Goal: Task Accomplishment & Management: Manage account settings

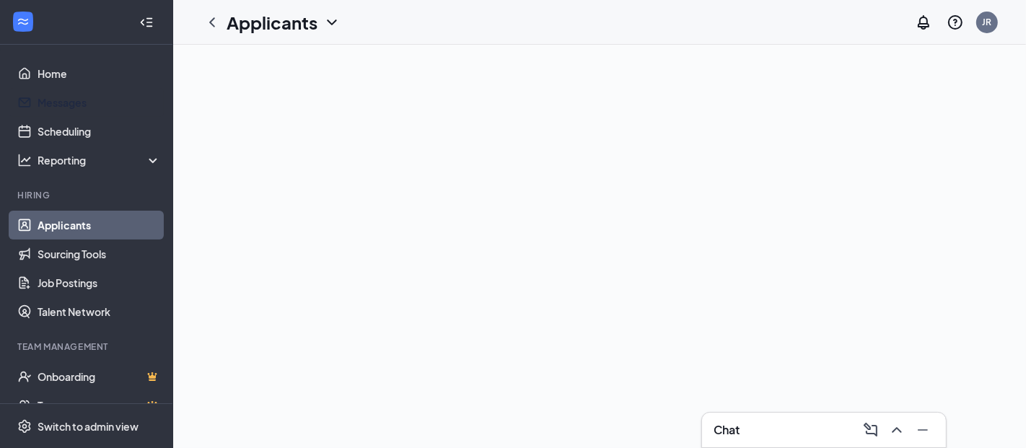
click at [51, 222] on link "Applicants" at bounding box center [99, 225] width 123 height 29
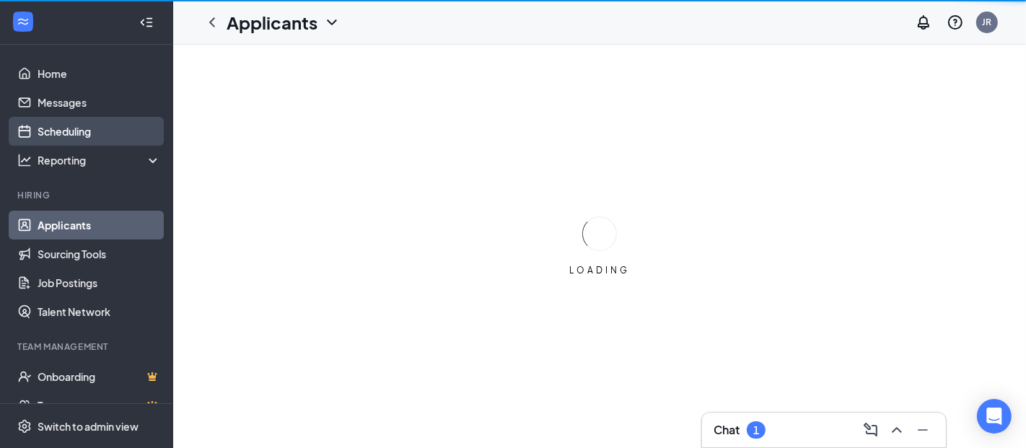
click at [82, 134] on link "Scheduling" at bounding box center [99, 131] width 123 height 29
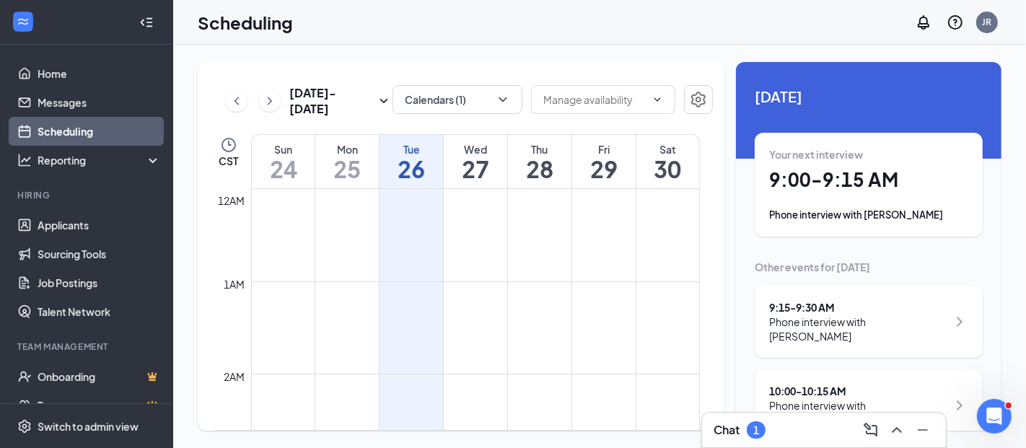
scroll to position [709, 0]
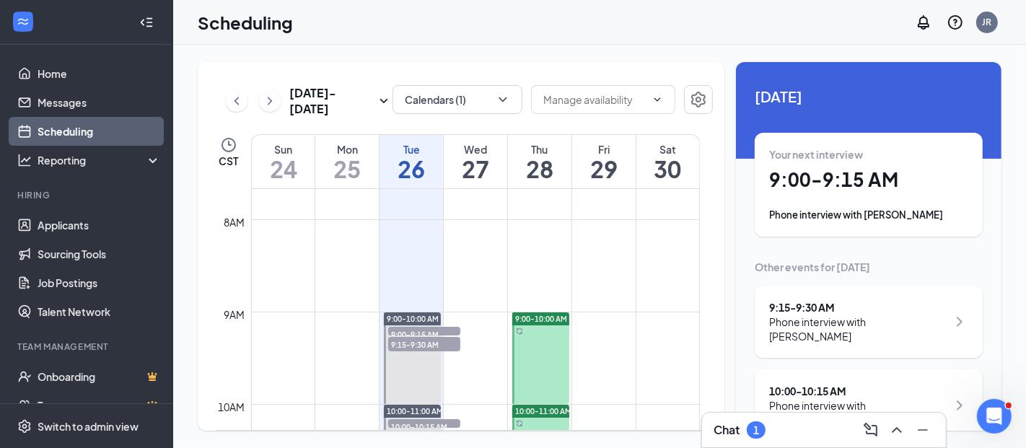
click at [404, 158] on h1 "26" at bounding box center [412, 169] width 64 height 25
click at [837, 217] on div "Phone interview with [PERSON_NAME]" at bounding box center [868, 215] width 199 height 14
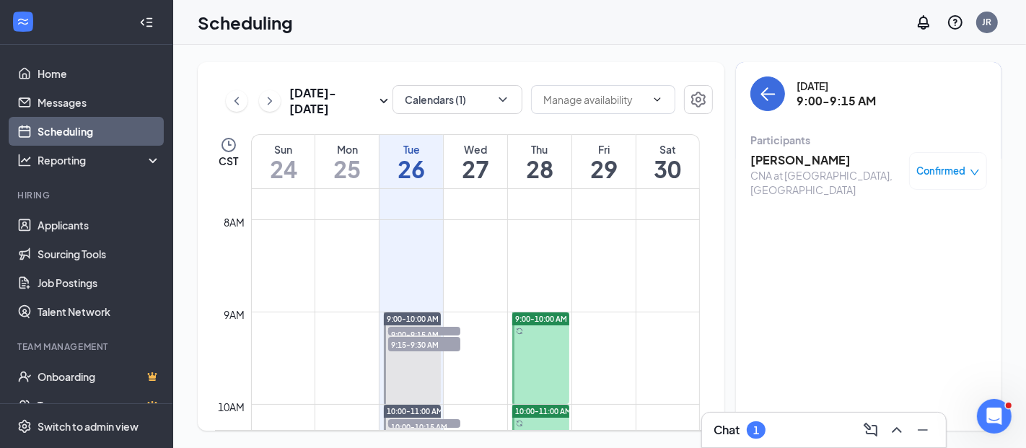
click at [790, 157] on h3 "[PERSON_NAME]" at bounding box center [827, 160] width 152 height 16
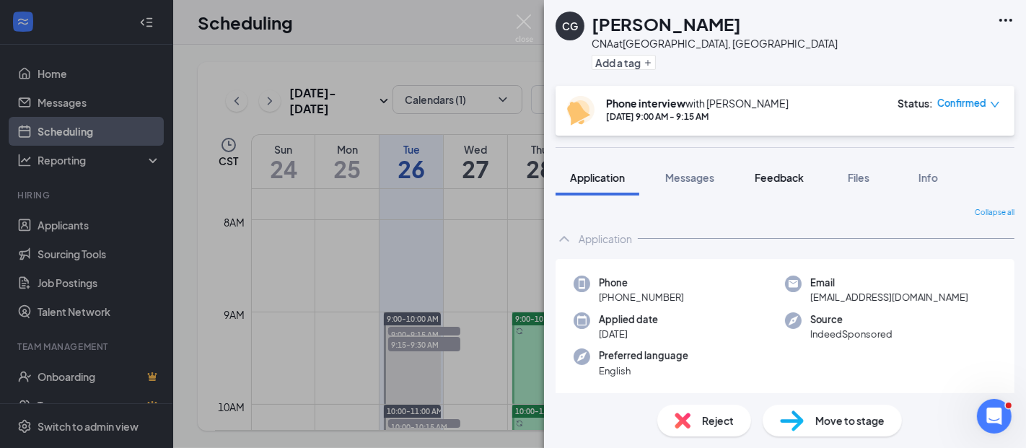
click at [786, 173] on span "Feedback" at bounding box center [779, 177] width 49 height 13
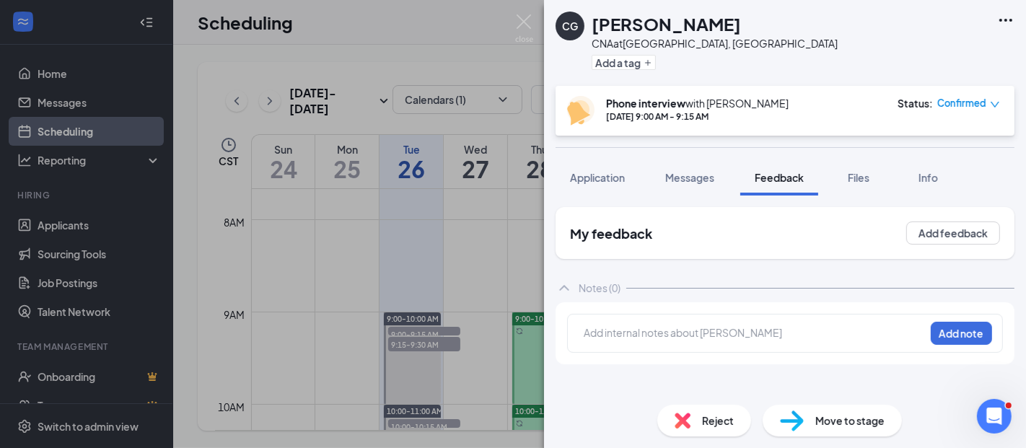
click at [608, 331] on div at bounding box center [755, 333] width 340 height 15
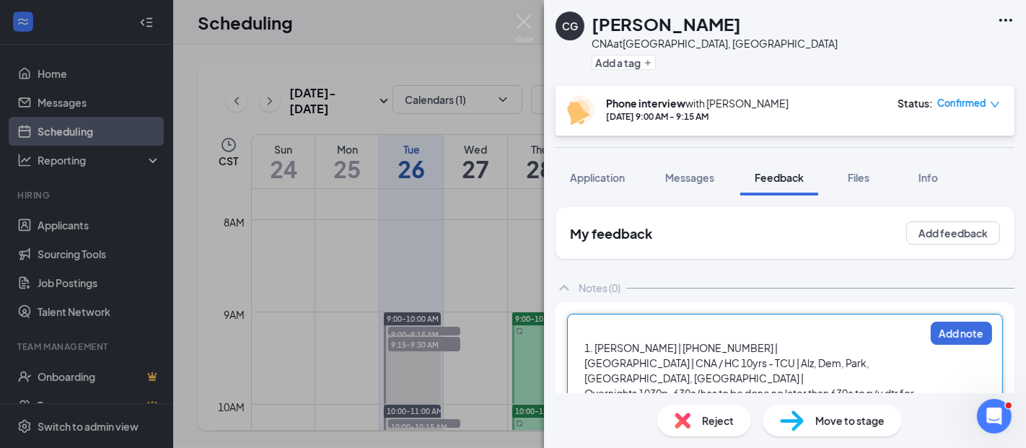
scroll to position [160, 0]
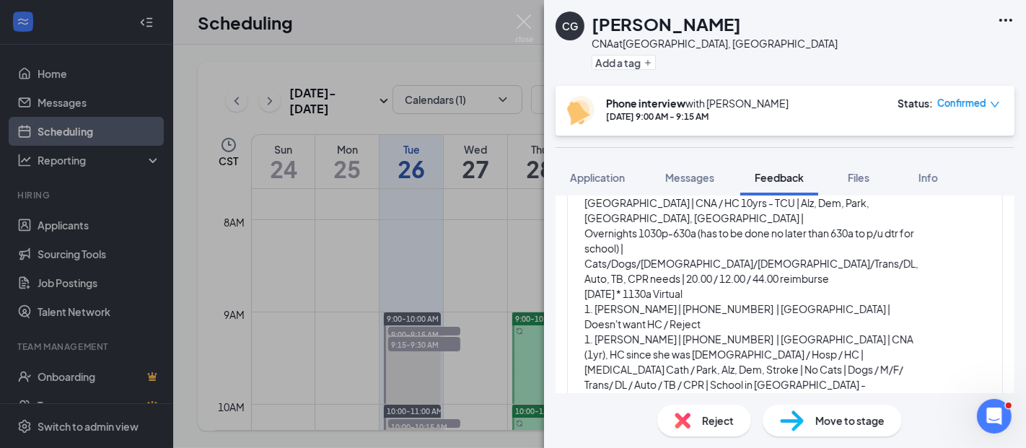
click at [589, 282] on div "1. [PERSON_NAME] | [PHONE_NUMBER] | [GEOGRAPHIC_DATA] | CNA / HC 10yrs - TCU | …" at bounding box center [754, 408] width 341 height 487
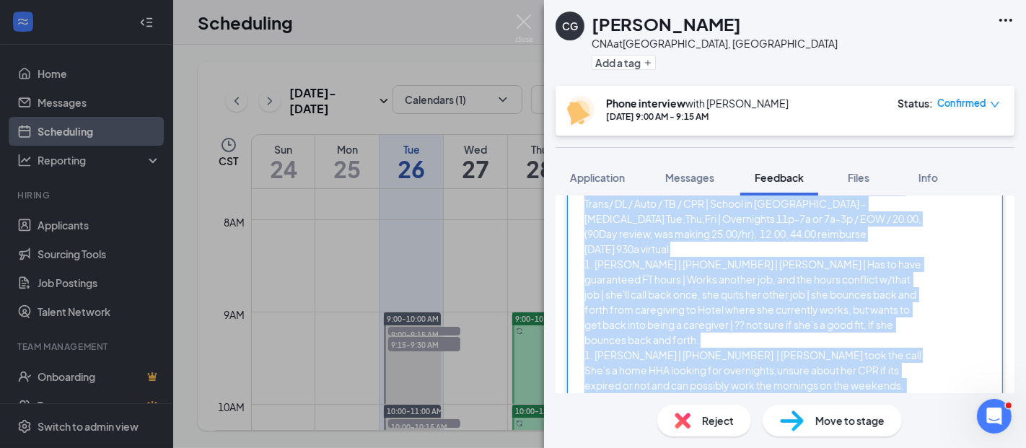
scroll to position [391, 0]
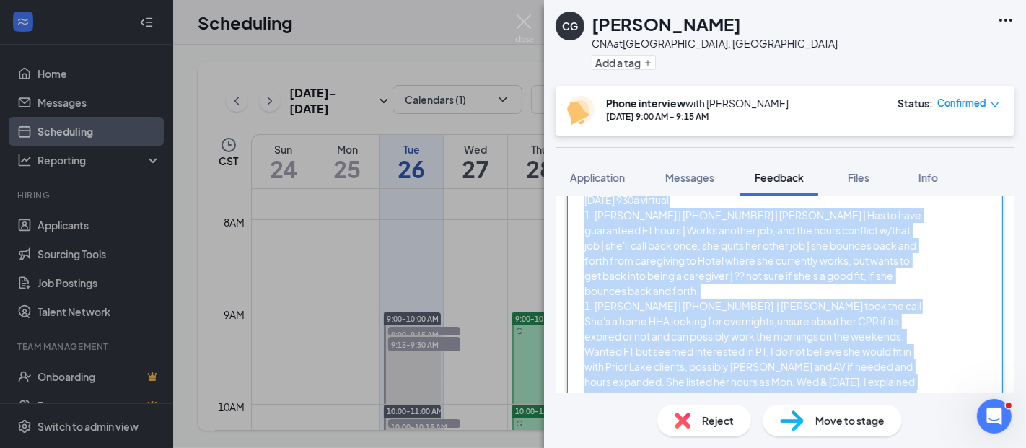
drag, startPoint x: 584, startPoint y: 279, endPoint x: 829, endPoint y: 411, distance: 278.4
click at [829, 411] on div "CG [PERSON_NAME] CNA at [GEOGRAPHIC_DATA], [GEOGRAPHIC_DATA] Add a tag Phone in…" at bounding box center [785, 224] width 482 height 448
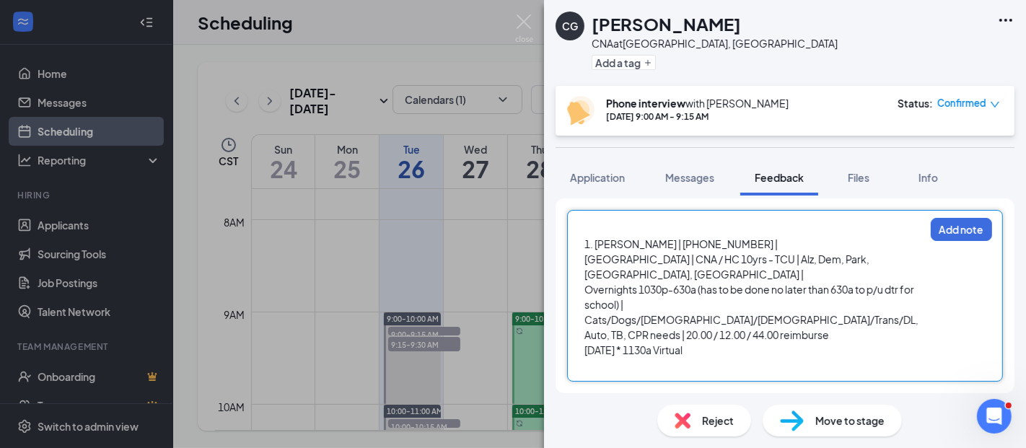
scroll to position [72, 0]
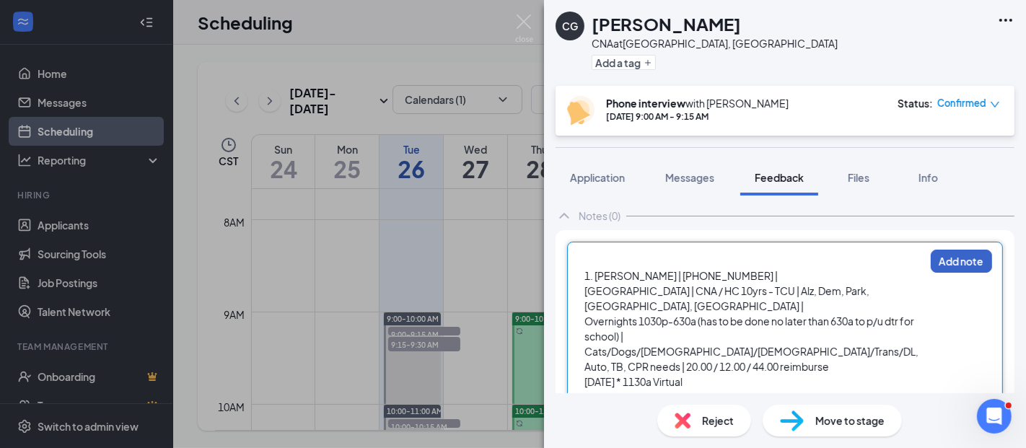
click at [931, 259] on button "Add note" at bounding box center [961, 261] width 61 height 23
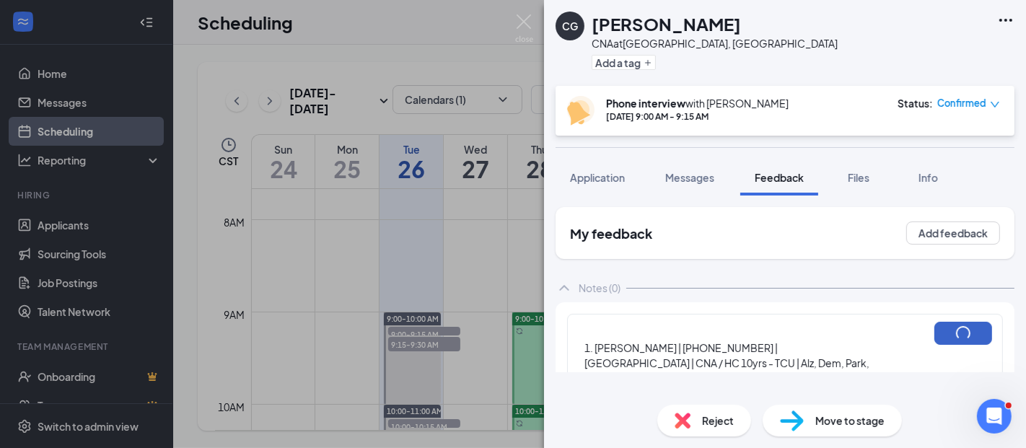
scroll to position [0, 0]
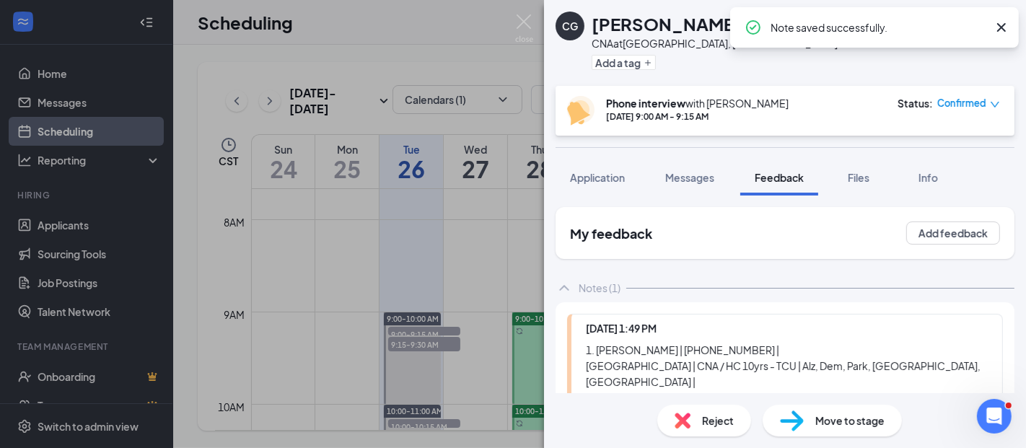
click at [959, 104] on span "Confirmed" at bounding box center [962, 103] width 49 height 14
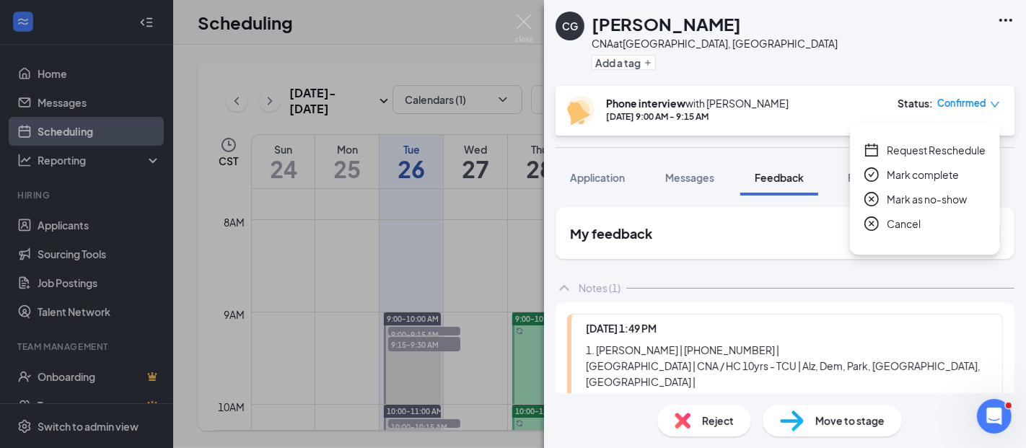
click at [925, 145] on span "Request Reschedule" at bounding box center [936, 150] width 99 height 16
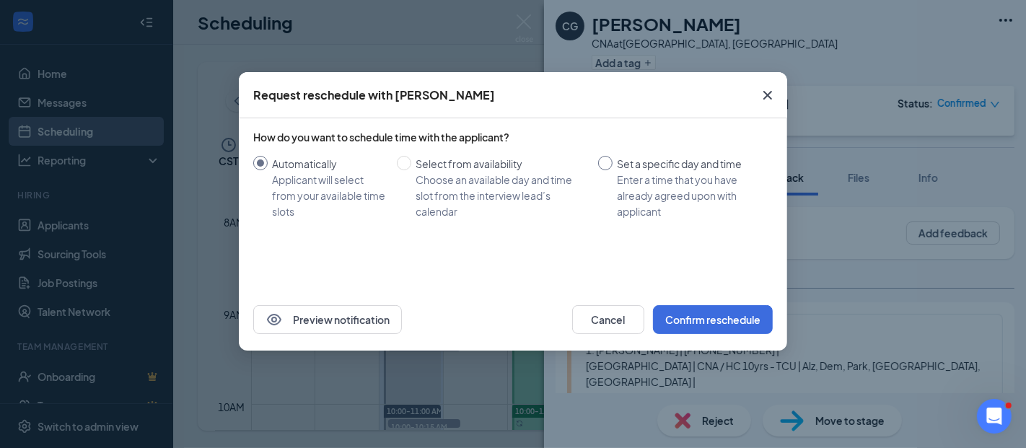
click at [612, 164] on input "Set a specific day and time Enter a time that you have already agreed upon with…" at bounding box center [605, 163] width 14 height 14
radio input "true"
radio input "false"
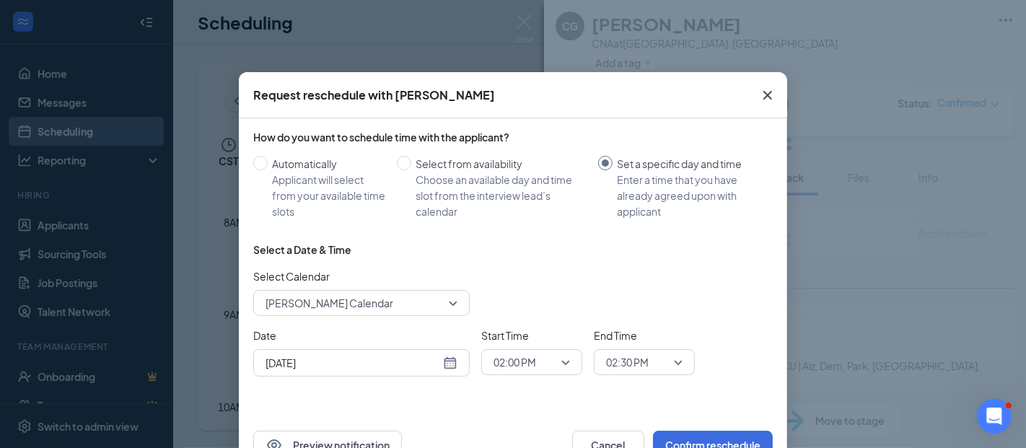
click at [525, 357] on span "02:00 PM" at bounding box center [515, 363] width 43 height 22
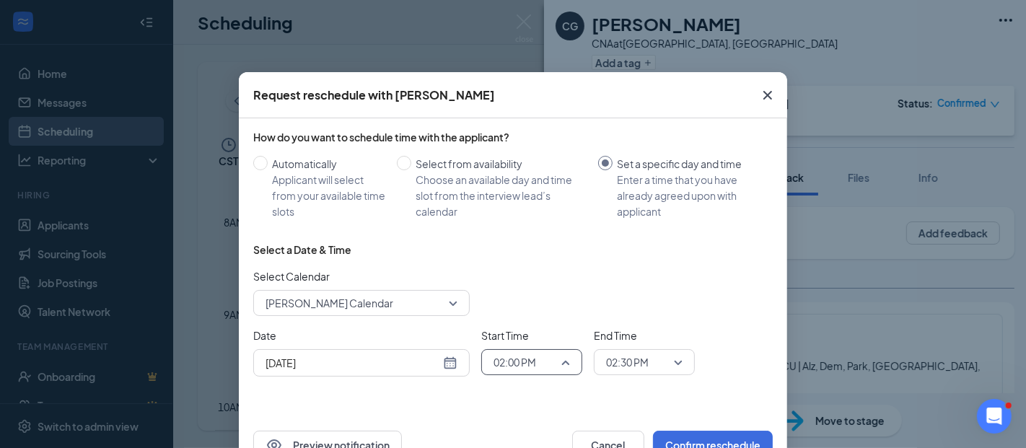
click at [410, 370] on input "[DATE]" at bounding box center [353, 363] width 175 height 16
click at [442, 365] on div "[DATE]" at bounding box center [362, 363] width 192 height 16
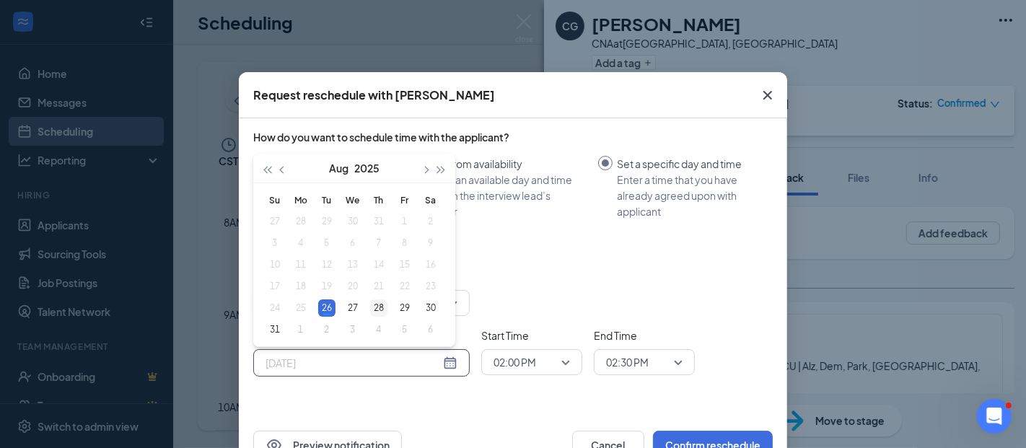
click at [379, 306] on div "28" at bounding box center [378, 308] width 17 height 17
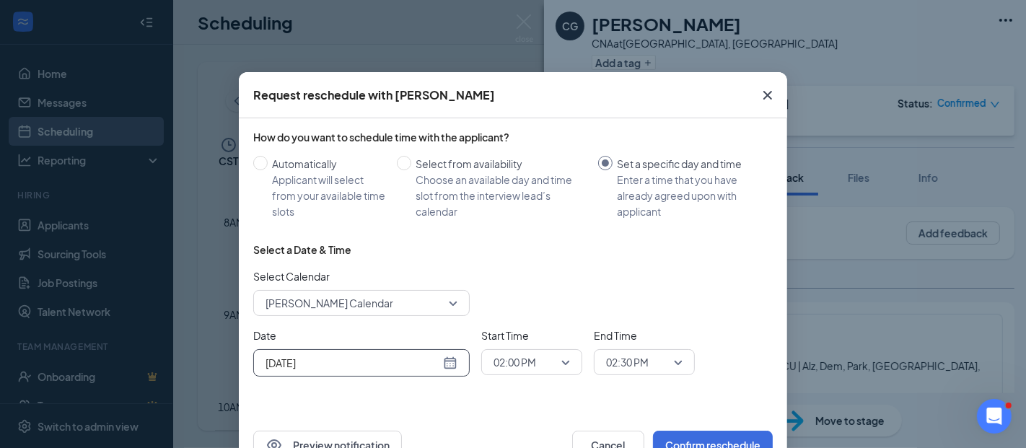
click at [497, 357] on span "02:00 PM" at bounding box center [515, 363] width 43 height 22
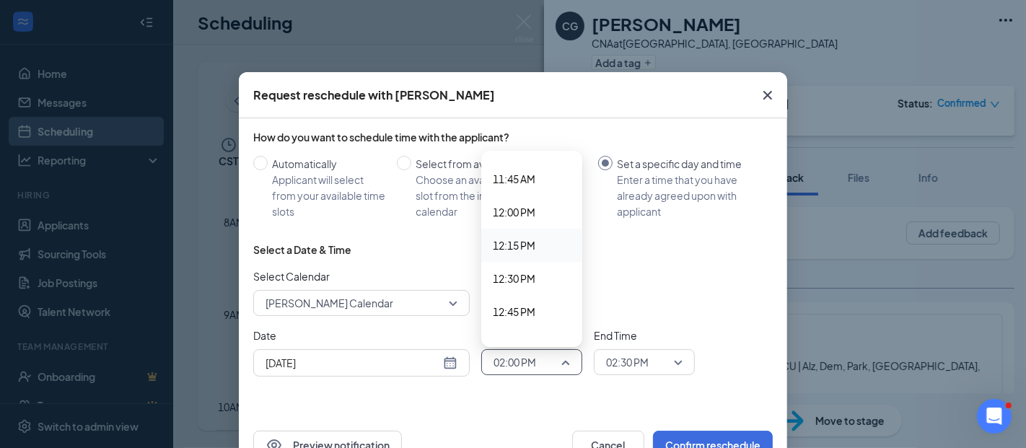
scroll to position [1468, 0]
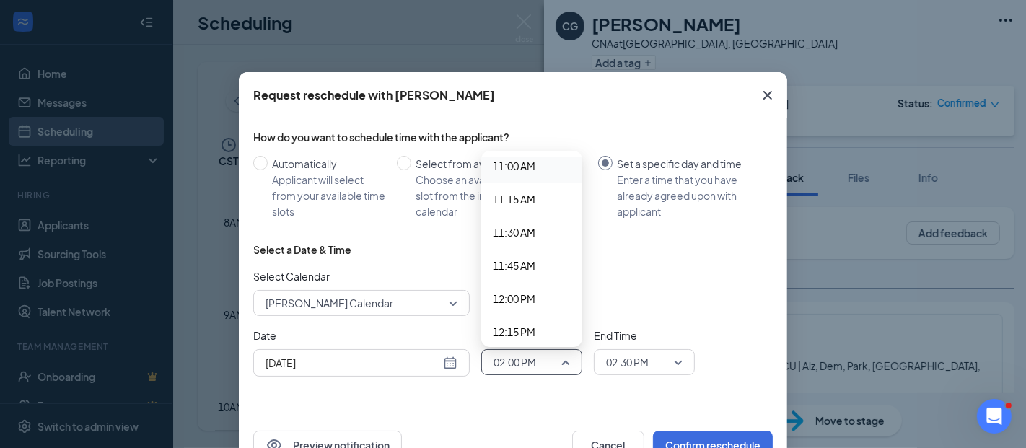
click at [502, 167] on span "11:00 AM" at bounding box center [514, 166] width 43 height 16
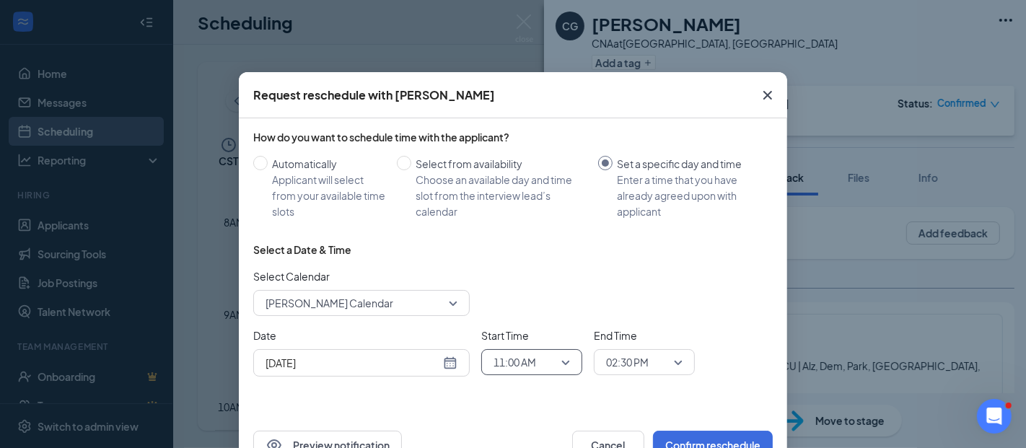
click at [612, 359] on span "02:30 PM" at bounding box center [627, 363] width 43 height 22
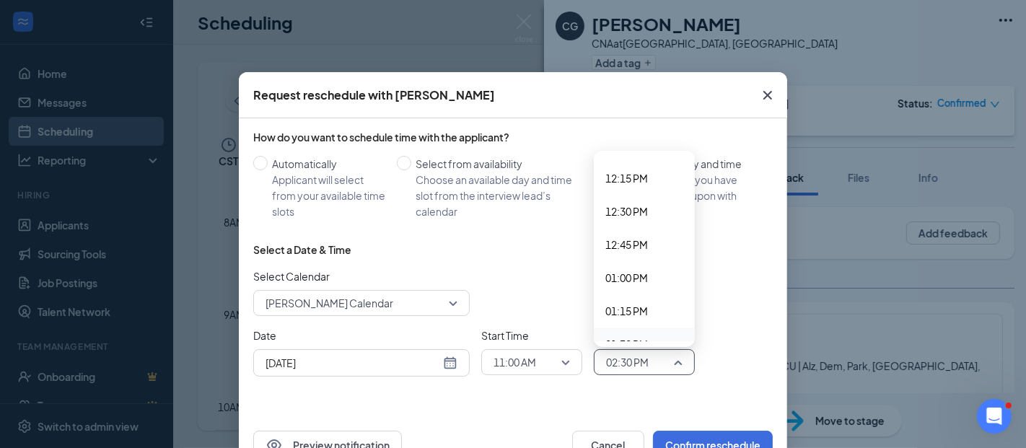
scroll to position [1535, 0]
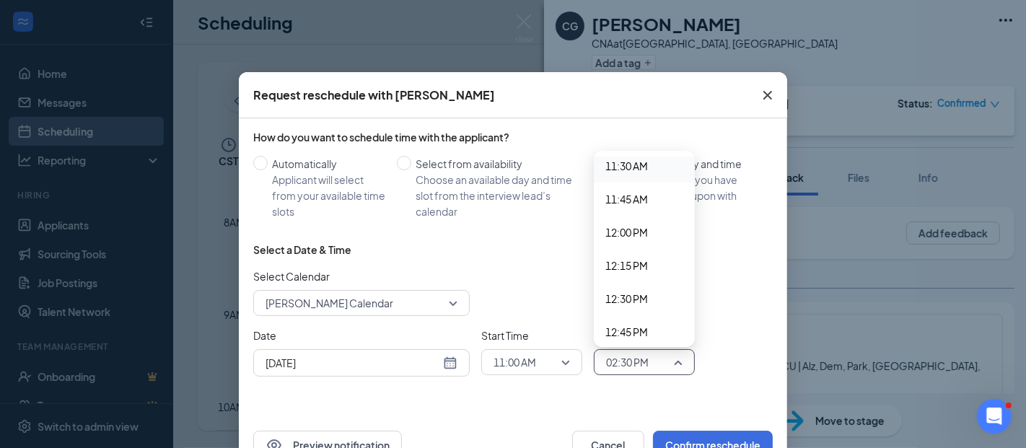
click at [616, 167] on span "11:30 AM" at bounding box center [627, 166] width 43 height 16
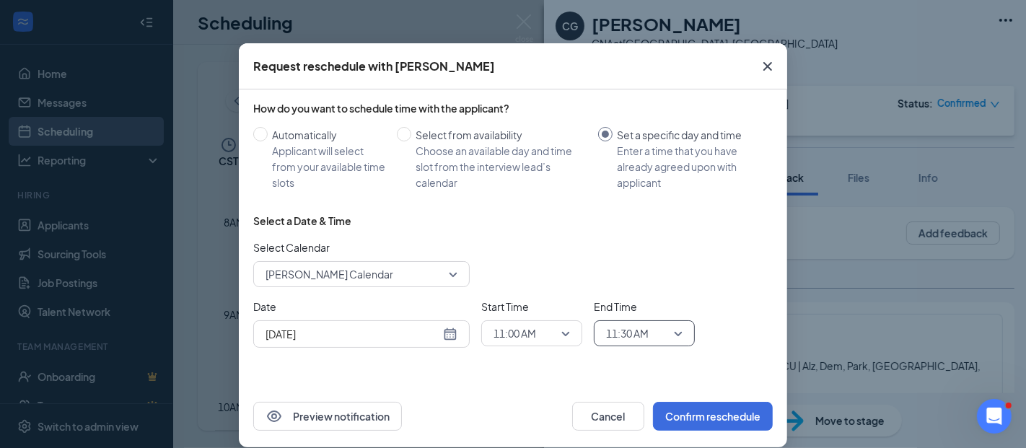
scroll to position [45, 0]
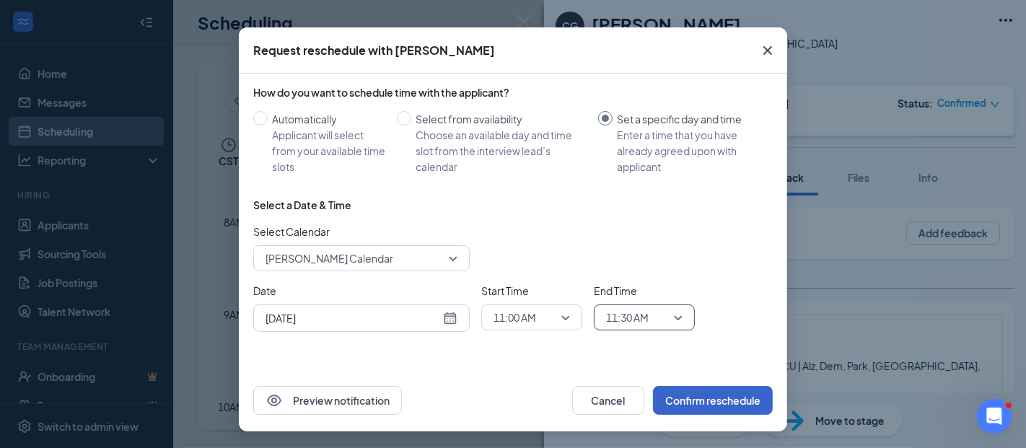
click at [713, 401] on button "Confirm reschedule" at bounding box center [713, 400] width 120 height 29
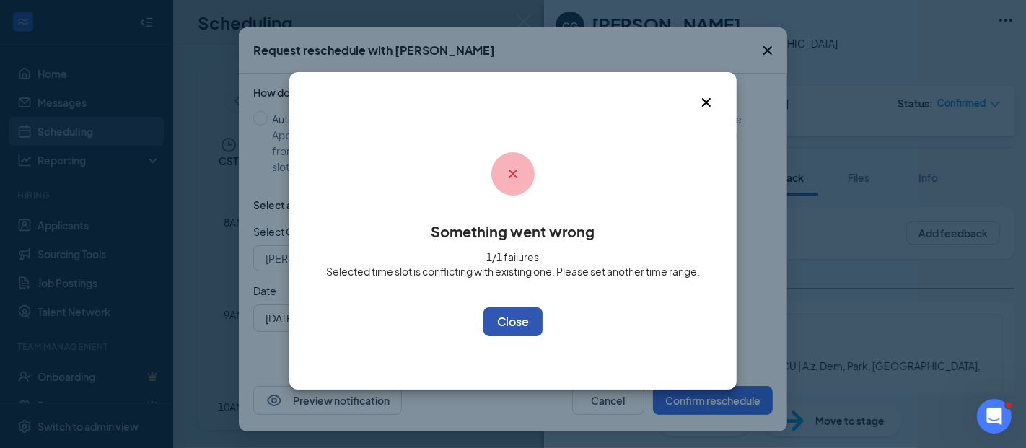
click at [503, 313] on button "OK" at bounding box center [513, 321] width 59 height 29
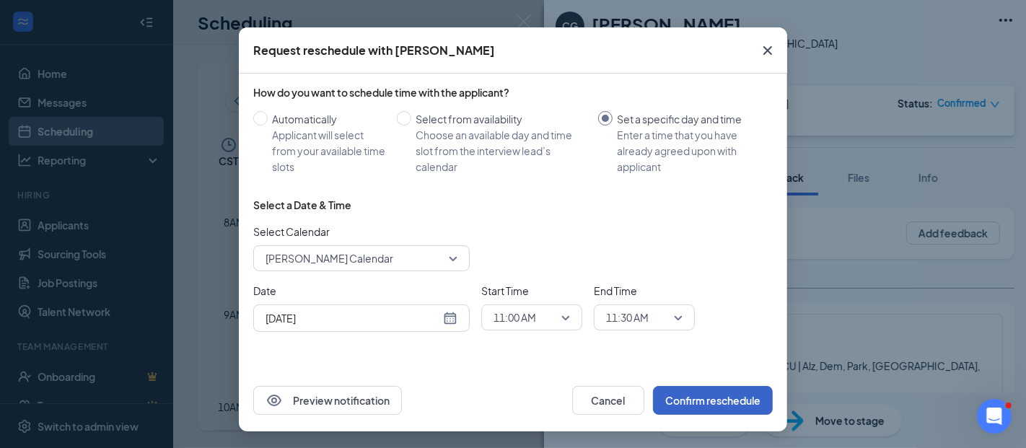
click at [689, 394] on button "Confirm reschedule" at bounding box center [713, 400] width 120 height 29
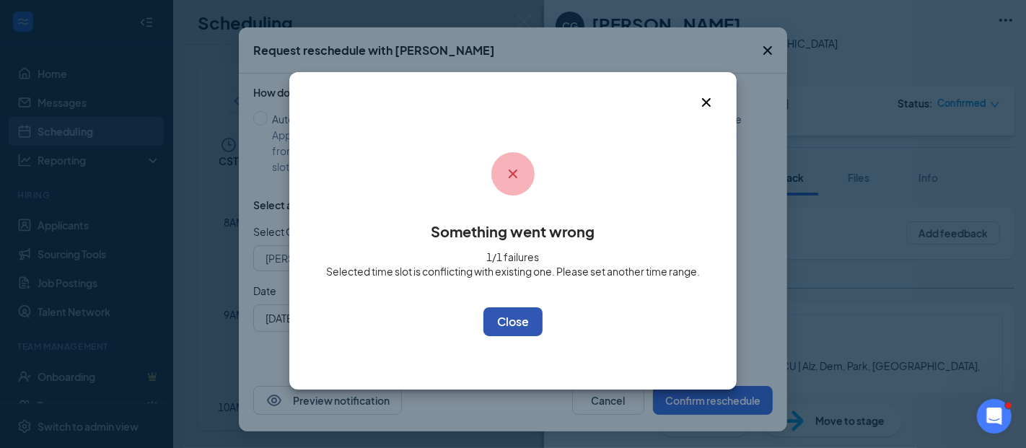
click at [504, 323] on button "OK" at bounding box center [513, 321] width 59 height 29
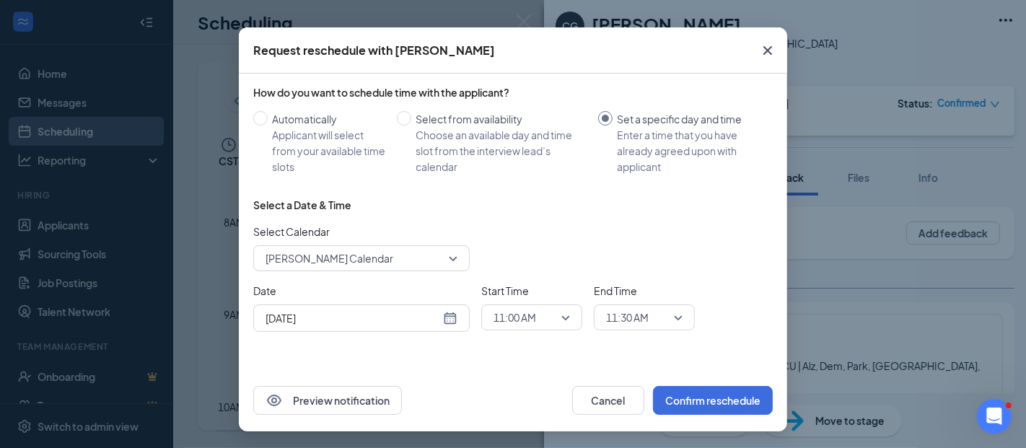
click at [674, 118] on div "Set a specific day and time" at bounding box center [689, 119] width 144 height 16
click at [613, 118] on input "Set a specific day and time Enter a time that you have already agreed upon with…" at bounding box center [605, 118] width 14 height 14
click at [344, 263] on span "[PERSON_NAME] Calendar" at bounding box center [330, 259] width 128 height 22
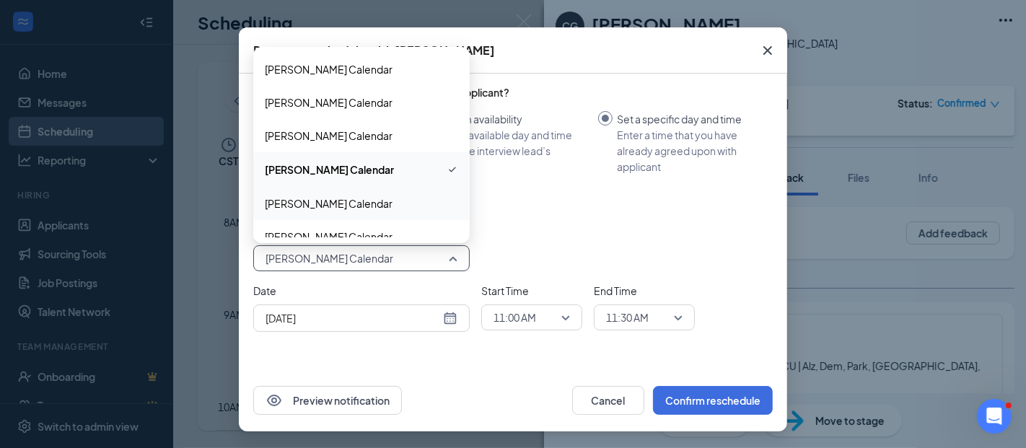
scroll to position [0, 0]
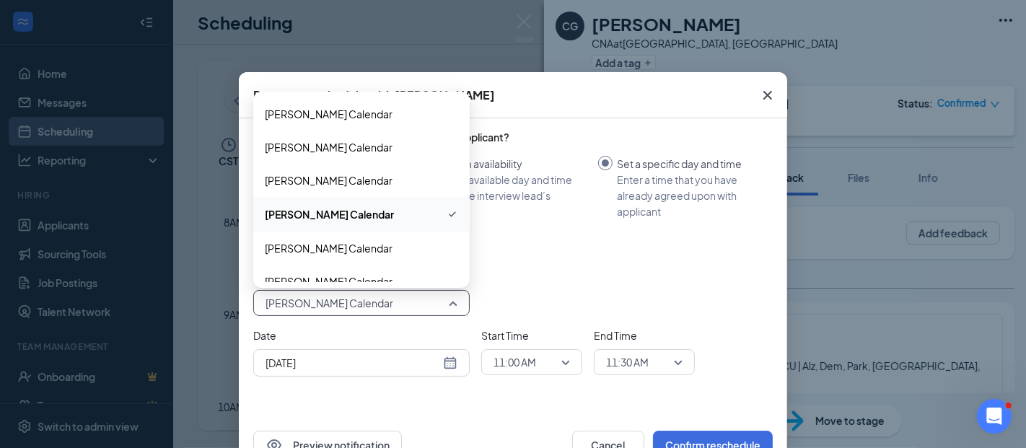
click at [319, 214] on span "[PERSON_NAME] Calendar" at bounding box center [329, 214] width 129 height 16
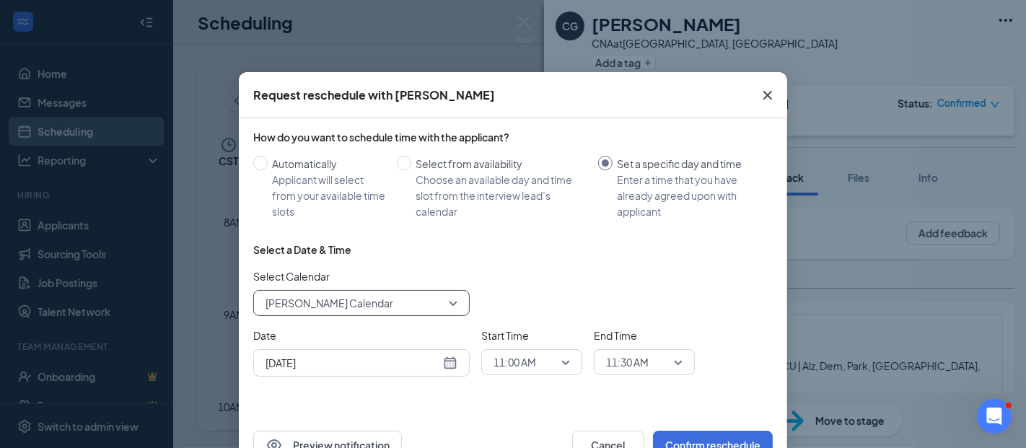
scroll to position [45, 0]
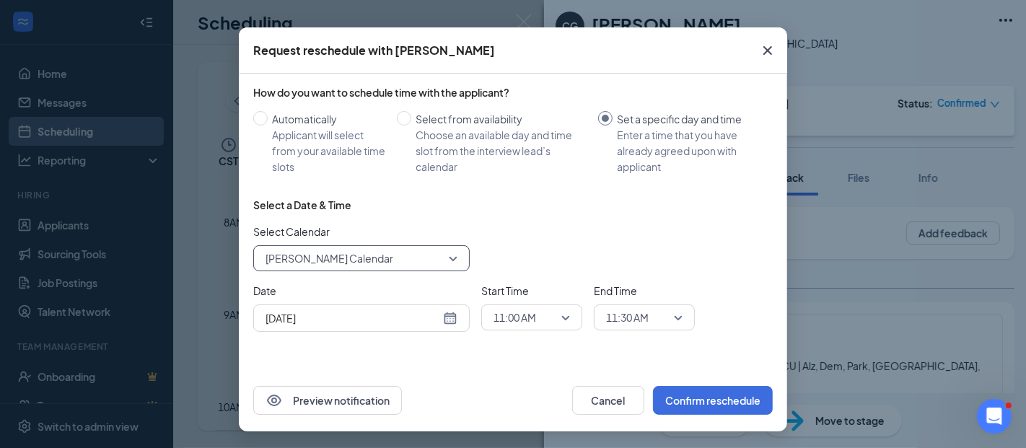
click at [284, 315] on input "[DATE]" at bounding box center [353, 318] width 175 height 16
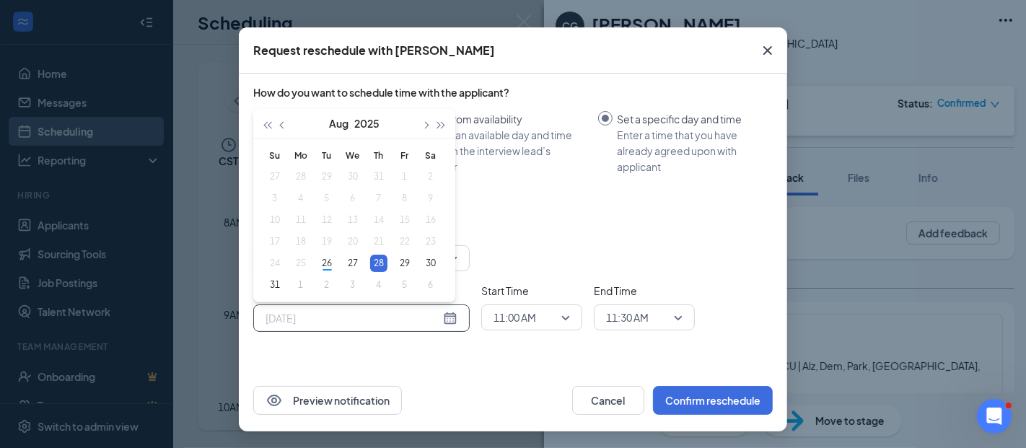
type input "[DATE]"
click at [371, 261] on div "28" at bounding box center [378, 263] width 17 height 17
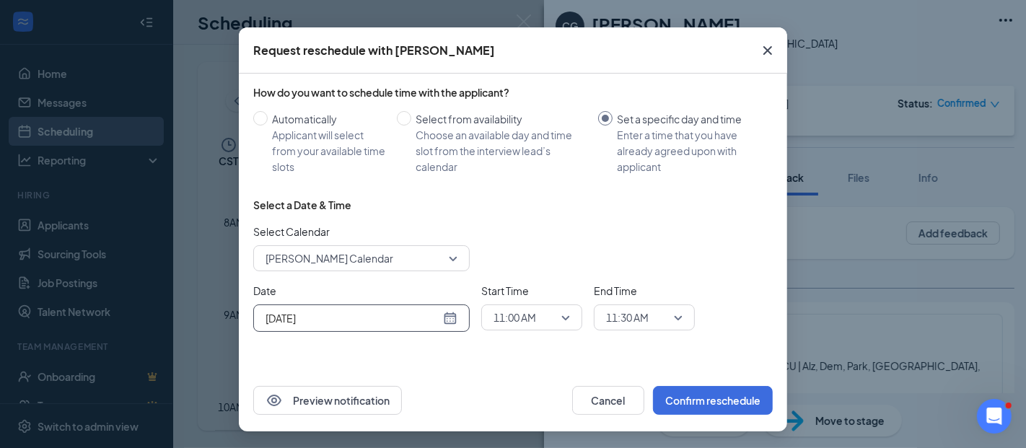
click at [523, 313] on span "11:00 AM" at bounding box center [515, 318] width 43 height 22
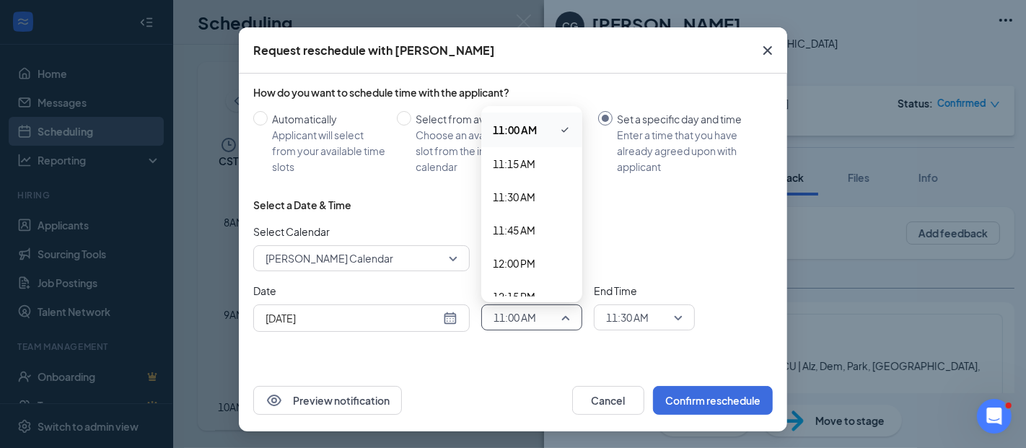
click at [506, 129] on span "11:00 AM" at bounding box center [515, 130] width 44 height 16
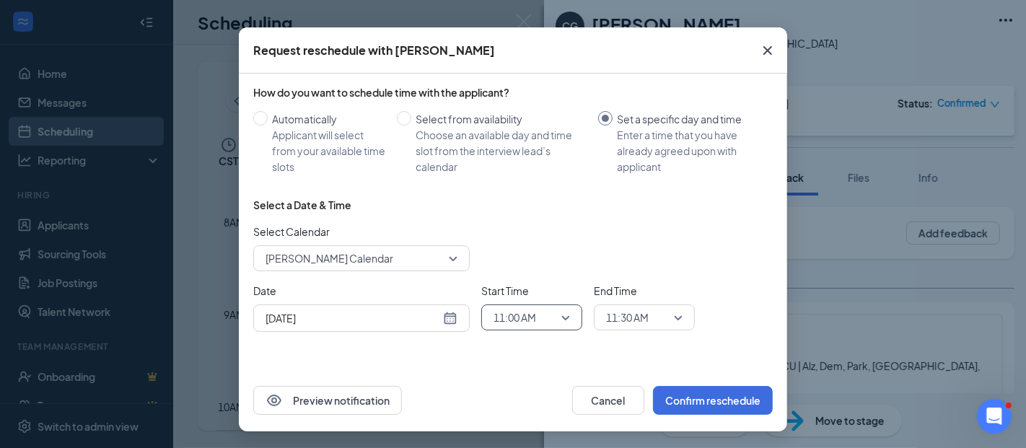
click at [611, 310] on span "11:30 AM" at bounding box center [627, 318] width 43 height 22
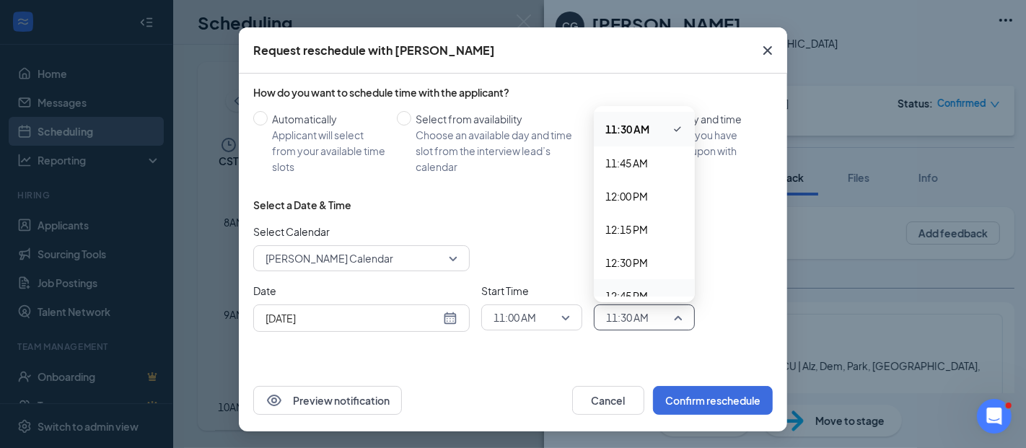
click at [626, 315] on span "11:30 AM" at bounding box center [627, 318] width 43 height 22
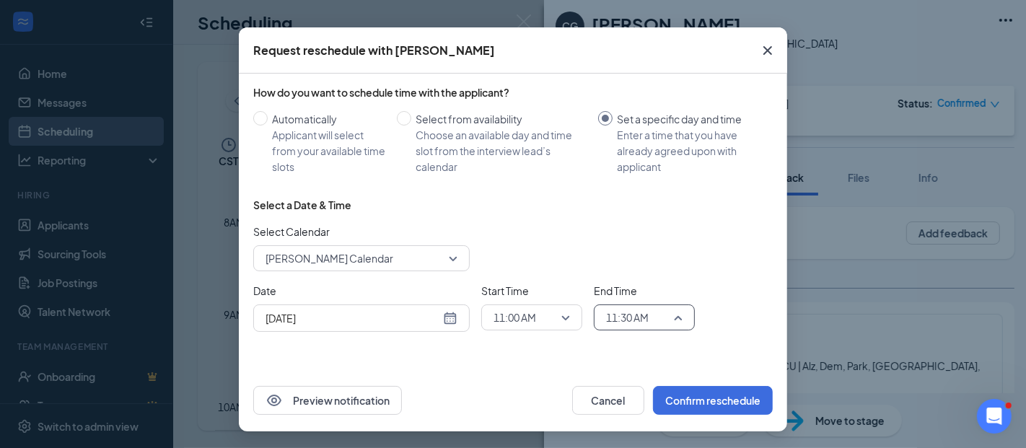
click at [626, 315] on span "11:30 AM" at bounding box center [627, 318] width 43 height 22
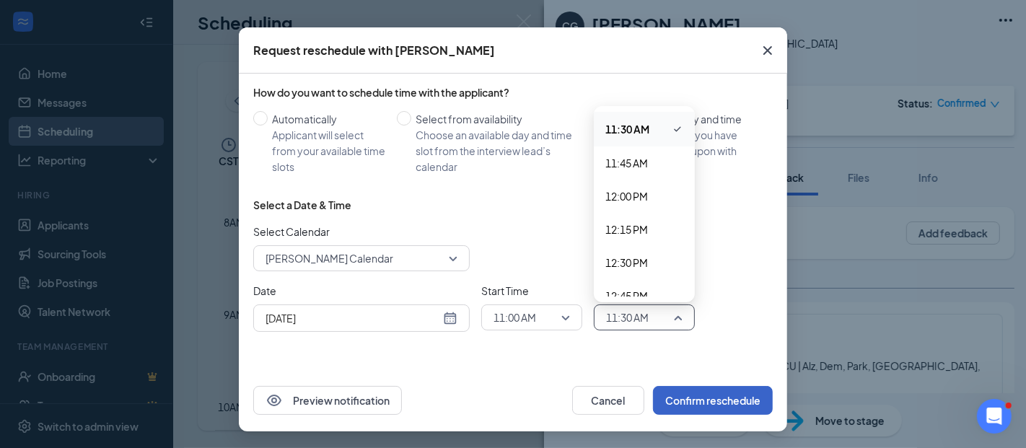
click at [682, 402] on button "Confirm reschedule" at bounding box center [713, 400] width 120 height 29
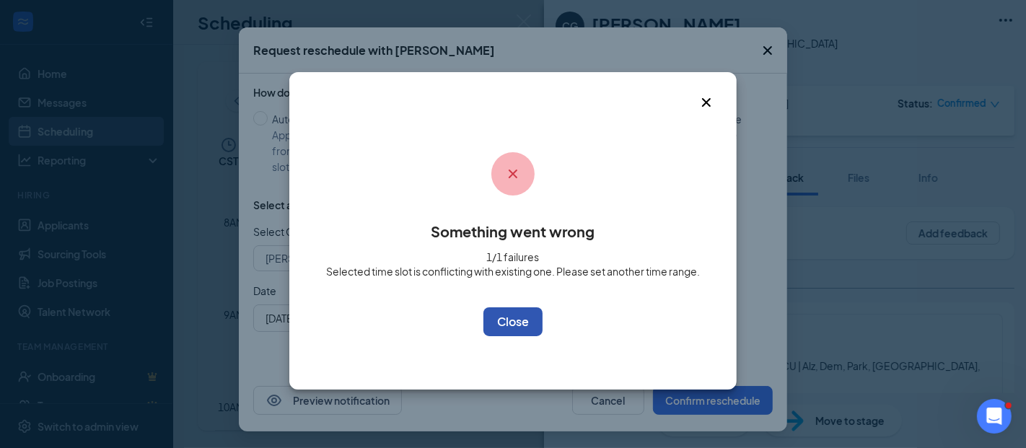
click at [512, 318] on button "OK" at bounding box center [513, 321] width 59 height 29
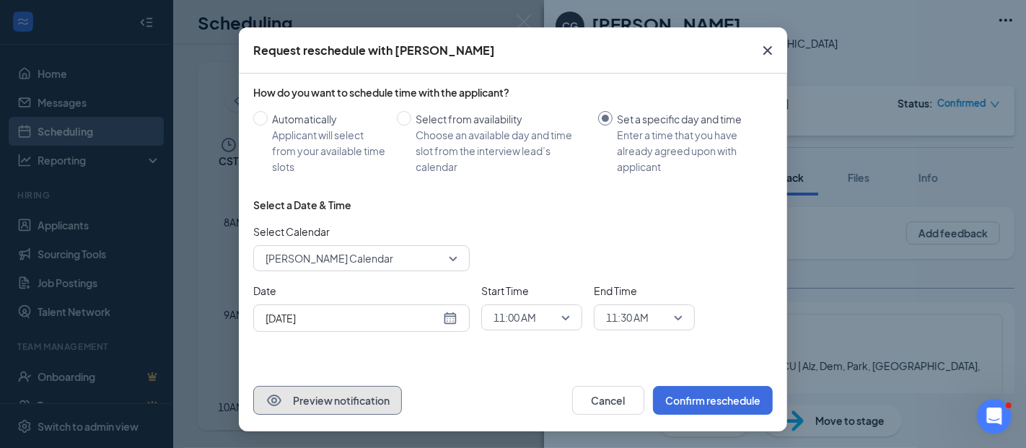
click at [323, 404] on button "Preview notification" at bounding box center [327, 400] width 149 height 29
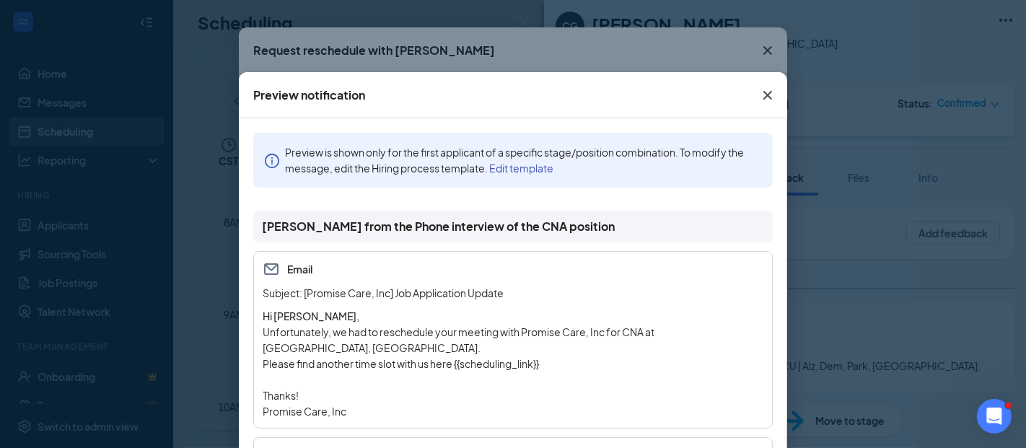
click at [759, 87] on icon "Cross" at bounding box center [767, 95] width 17 height 17
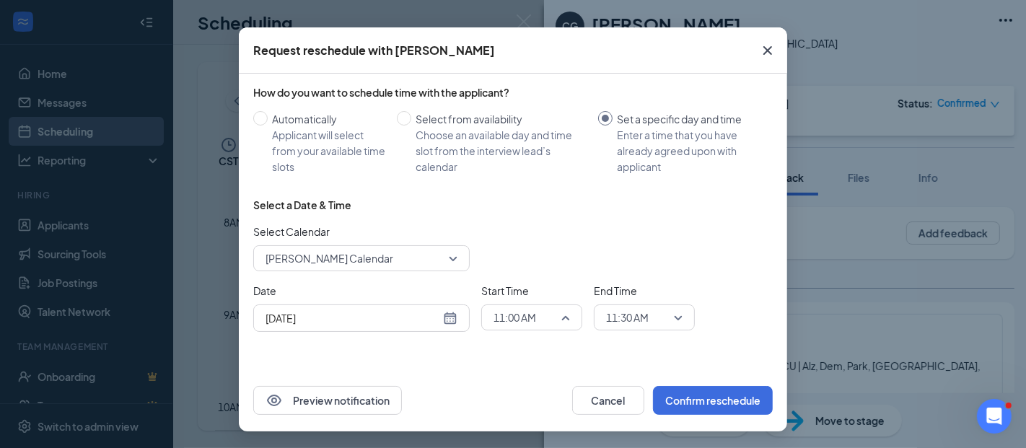
click at [521, 320] on span "11:00 AM" at bounding box center [515, 318] width 43 height 22
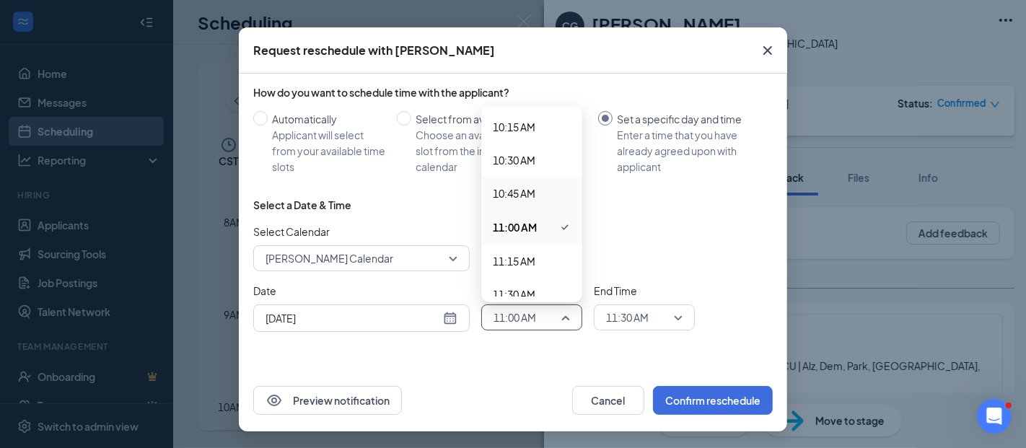
scroll to position [1380, 0]
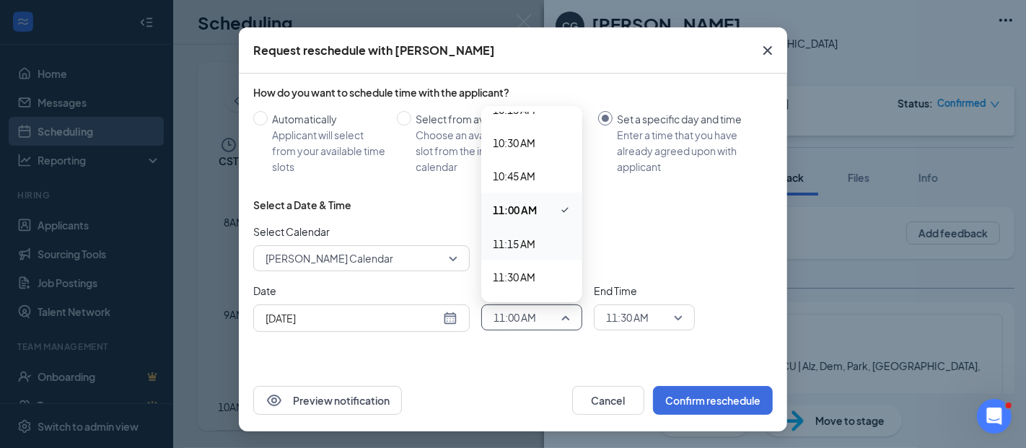
click at [509, 236] on span "11:15 AM" at bounding box center [514, 244] width 43 height 16
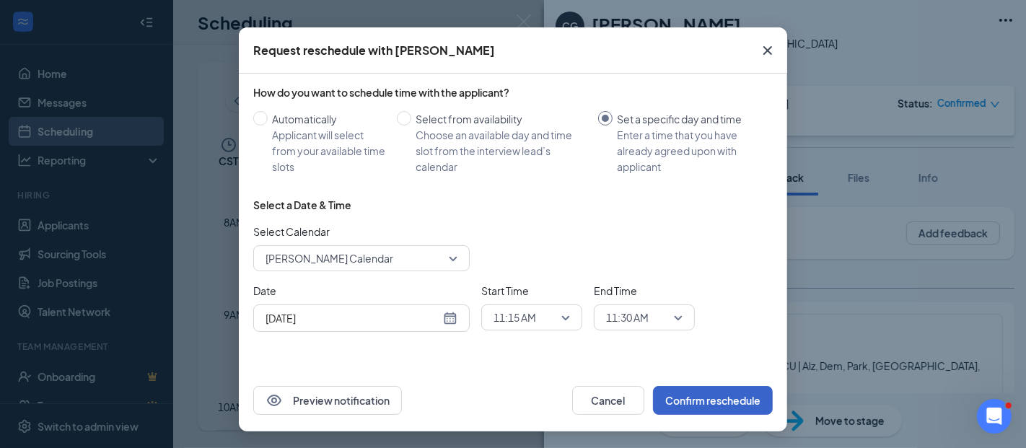
click at [693, 388] on button "Confirm reschedule" at bounding box center [713, 400] width 120 height 29
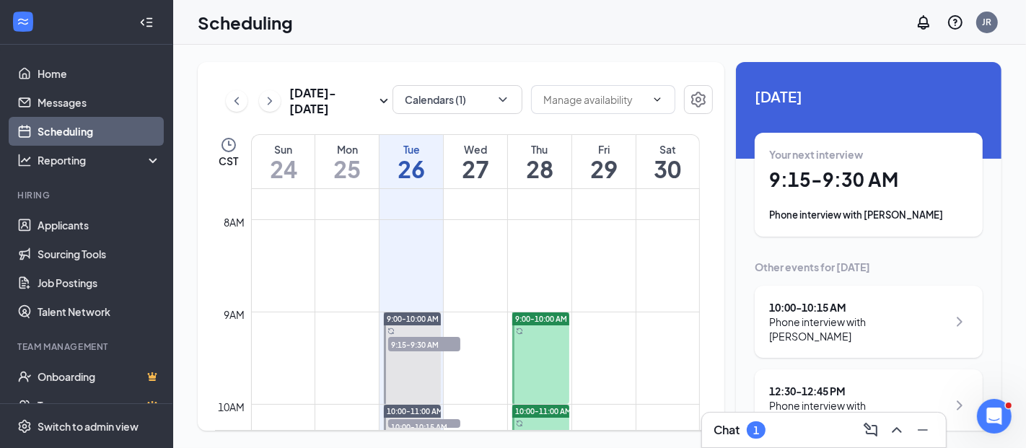
click at [522, 17] on div "Scheduling JR" at bounding box center [599, 22] width 853 height 45
click at [798, 312] on div "10:00 - 10:15 AM" at bounding box center [858, 307] width 178 height 14
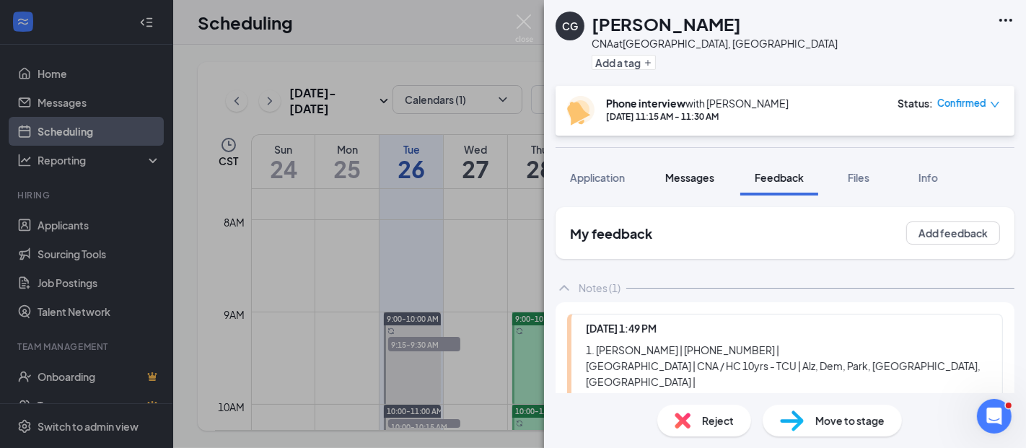
click at [675, 178] on span "Messages" at bounding box center [690, 177] width 49 height 13
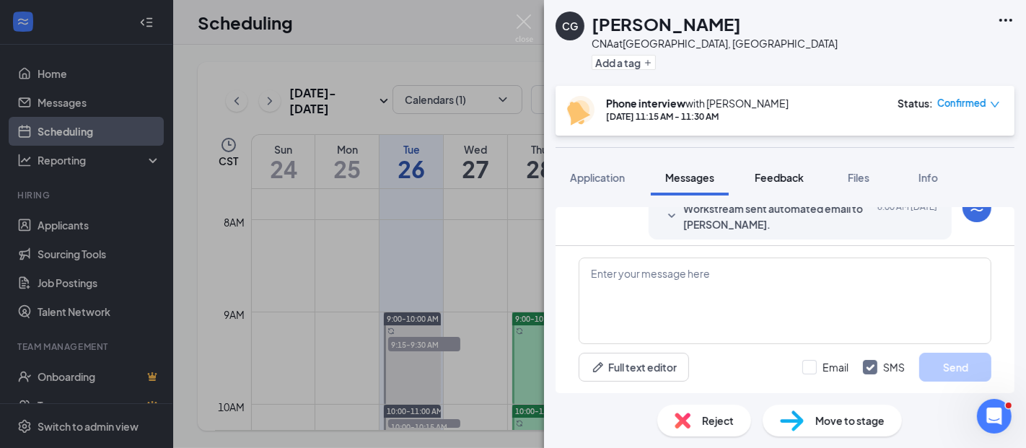
click at [777, 173] on span "Feedback" at bounding box center [779, 177] width 49 height 13
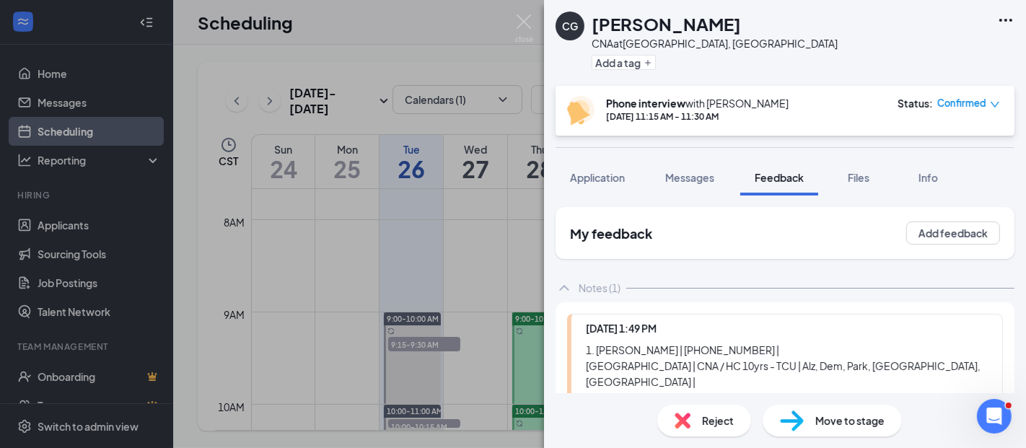
click at [513, 19] on div "CG [PERSON_NAME] CNA at [GEOGRAPHIC_DATA], [GEOGRAPHIC_DATA] Add a tag Phone in…" at bounding box center [513, 224] width 1026 height 448
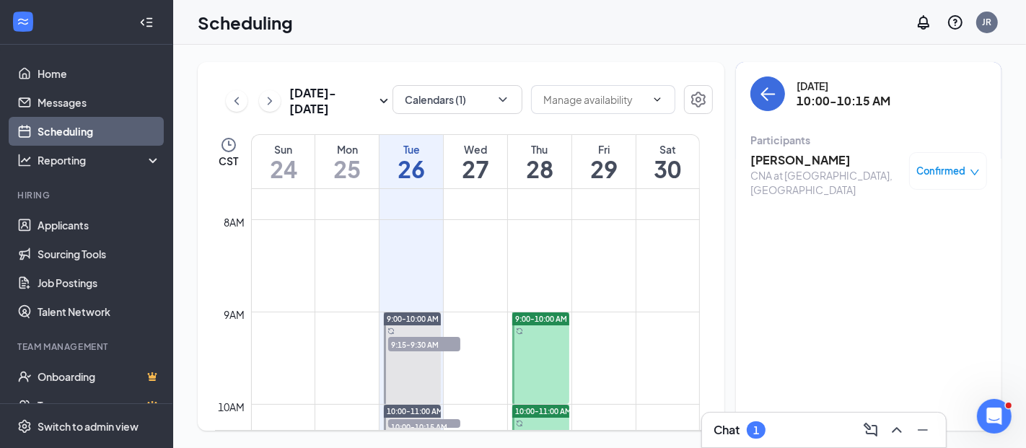
click at [777, 161] on h3 "[PERSON_NAME]" at bounding box center [827, 160] width 152 height 16
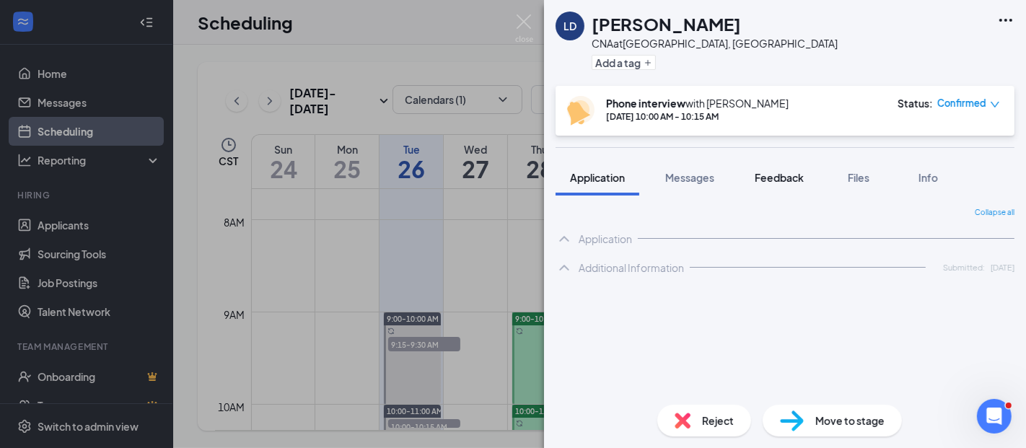
click at [781, 177] on span "Feedback" at bounding box center [779, 177] width 49 height 13
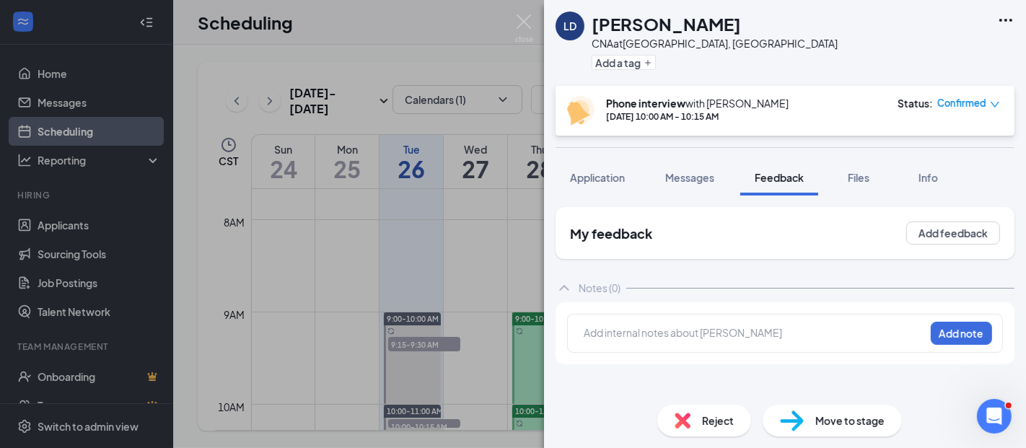
click at [615, 333] on div at bounding box center [755, 333] width 340 height 15
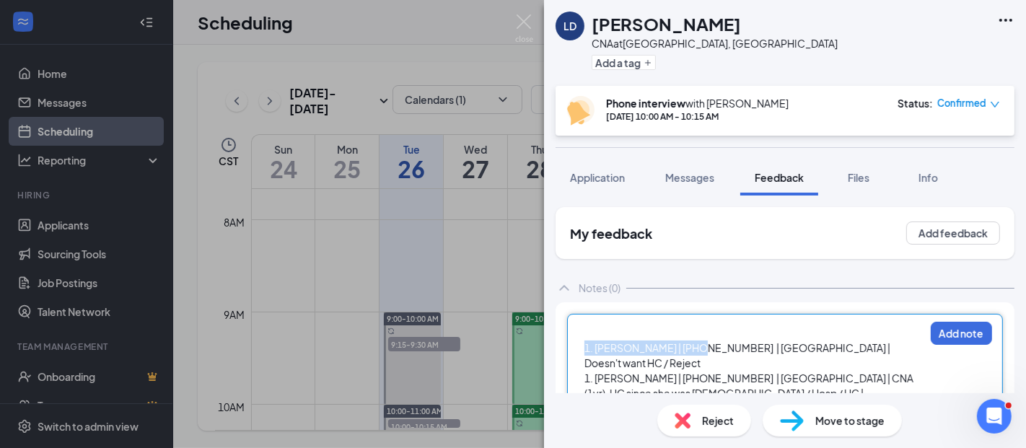
drag, startPoint x: 583, startPoint y: 345, endPoint x: 692, endPoint y: 354, distance: 108.7
click at [692, 354] on div "1. [PERSON_NAME] | [PHONE_NUMBER] | [GEOGRAPHIC_DATA] | Doesn't want HC / Reject" at bounding box center [755, 356] width 340 height 30
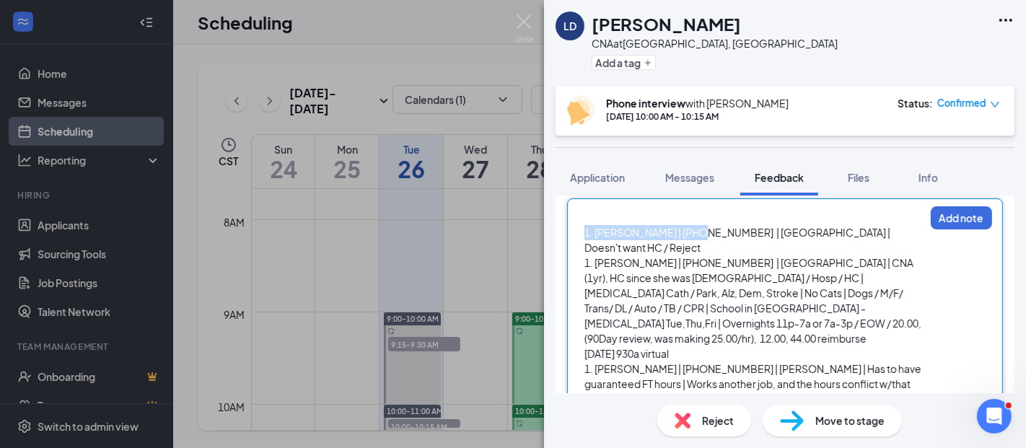
scroll to position [80, 0]
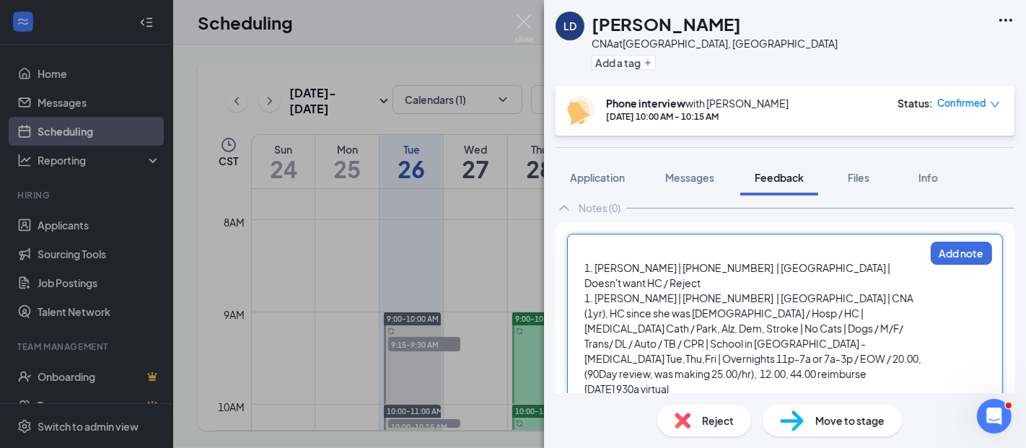
click at [676, 284] on div "1. [PERSON_NAME] | [PHONE_NUMBER] | [GEOGRAPHIC_DATA] | Doesn't want HC / Reject" at bounding box center [755, 276] width 340 height 30
drag, startPoint x: 677, startPoint y: 282, endPoint x: 583, endPoint y: 268, distance: 94.8
click at [584, 268] on div "1. [PERSON_NAME] | [PHONE_NUMBER] | [GEOGRAPHIC_DATA] | Doesn't want HC / Rejec…" at bounding box center [754, 427] width 341 height 365
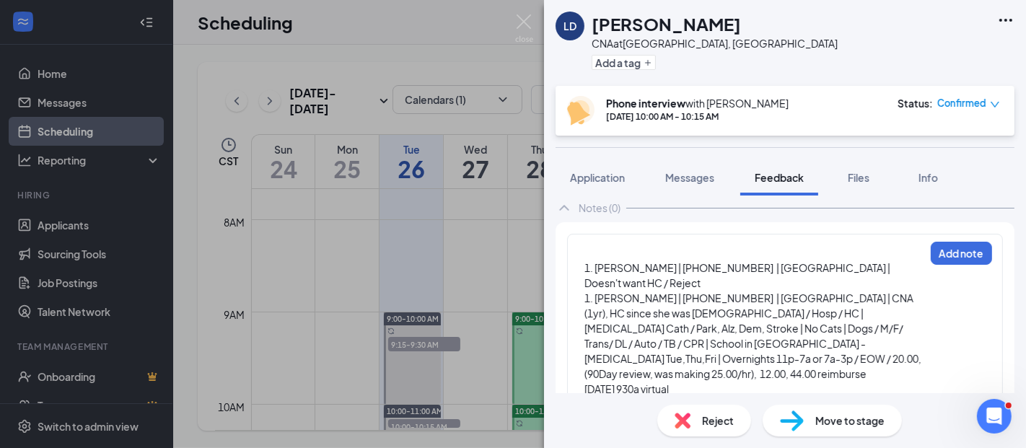
drag, startPoint x: 583, startPoint y: 268, endPoint x: 676, endPoint y: 313, distance: 103.3
click at [653, 320] on div "1. [PERSON_NAME] | [PHONE_NUMBER] | [GEOGRAPHIC_DATA] | CNA (1yr), HC since she…" at bounding box center [755, 336] width 340 height 91
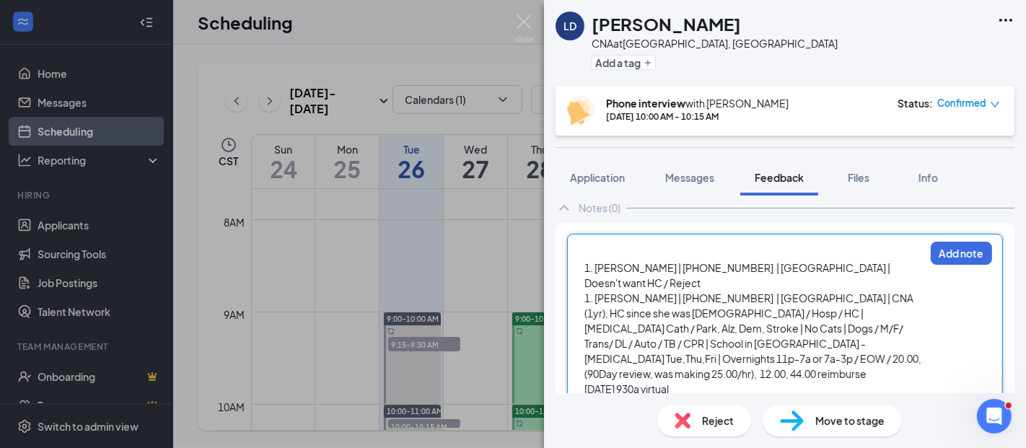
drag, startPoint x: 694, startPoint y: 282, endPoint x: 587, endPoint y: 267, distance: 108.6
click at [587, 267] on div "1. [PERSON_NAME] | [PHONE_NUMBER] | [GEOGRAPHIC_DATA] | Doesn't want HC / Reject" at bounding box center [755, 276] width 340 height 30
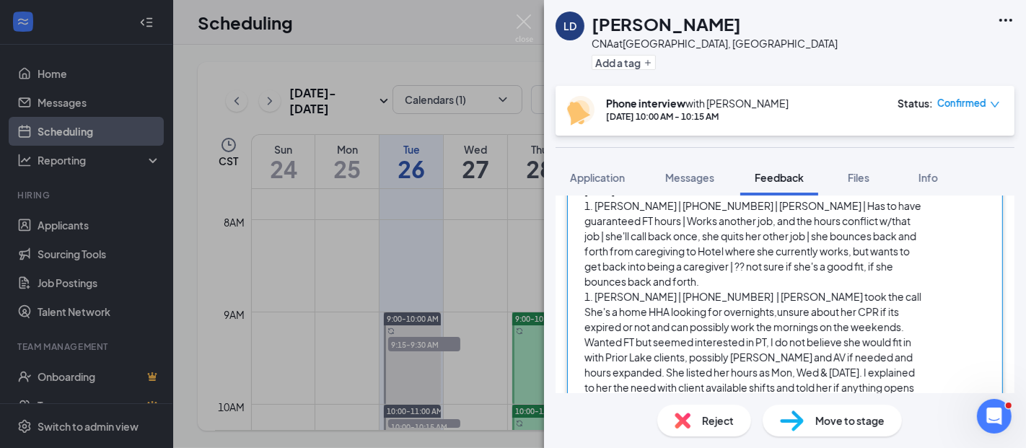
scroll to position [300, 0]
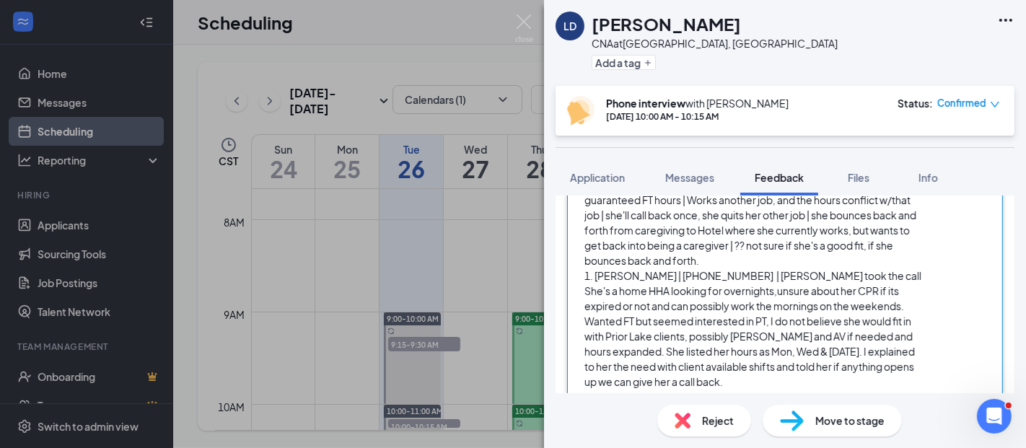
click at [765, 364] on div "She's a home HHA looking for overnights,unsure about her CPR if its expired or …" at bounding box center [755, 337] width 340 height 106
click at [609, 390] on div at bounding box center [755, 397] width 340 height 15
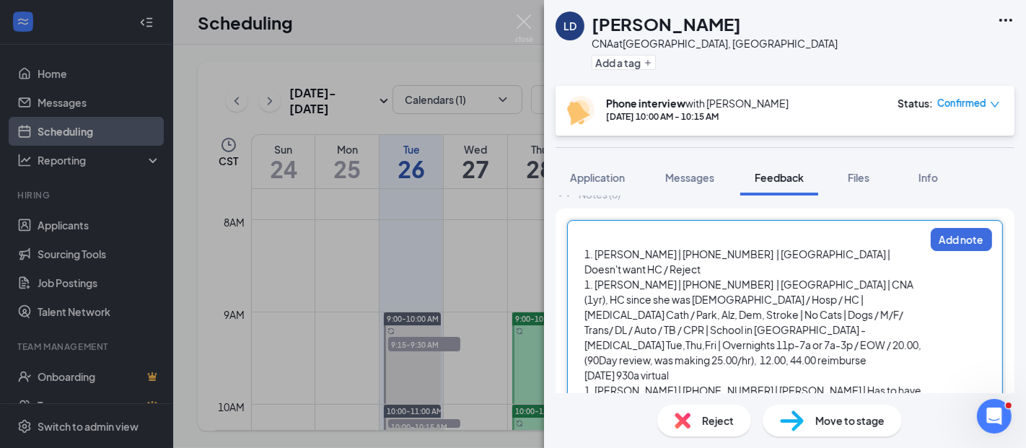
scroll to position [59, 0]
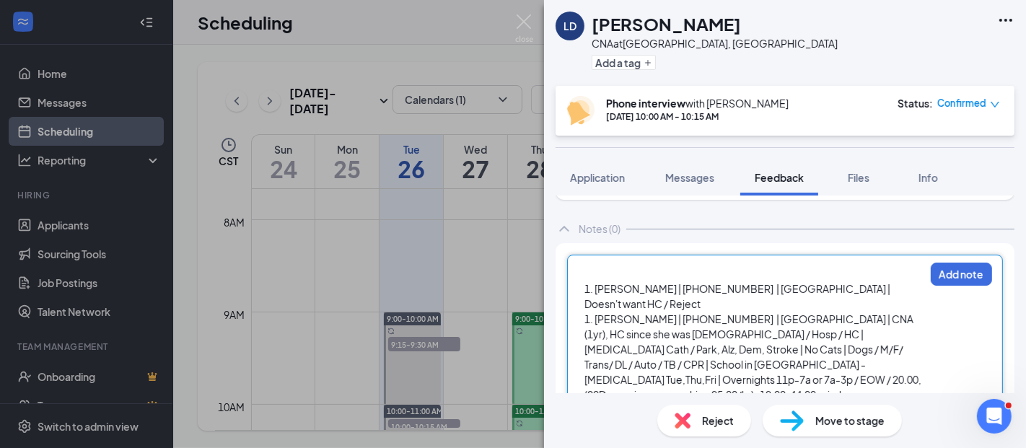
drag, startPoint x: 686, startPoint y: 302, endPoint x: 572, endPoint y: 260, distance: 121.5
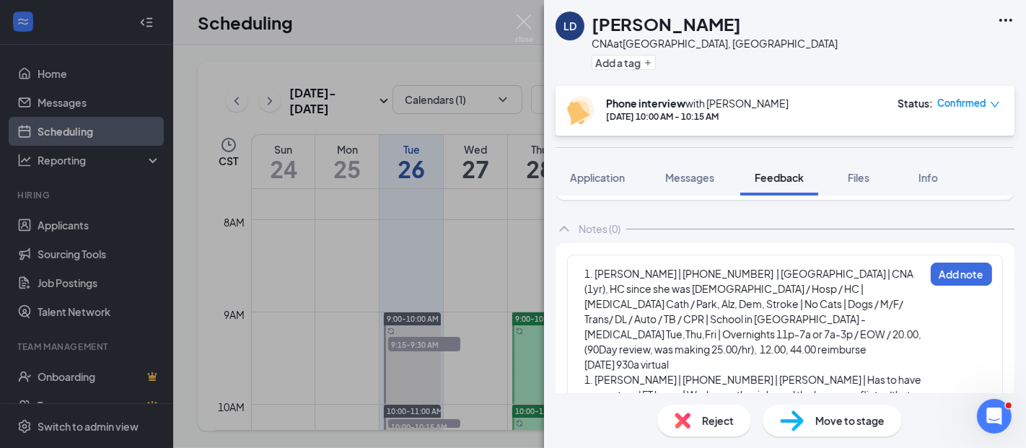
drag, startPoint x: 583, startPoint y: 364, endPoint x: 625, endPoint y: 363, distance: 42.6
click at [625, 363] on div "1. [PERSON_NAME] | [PHONE_NUMBER] | [GEOGRAPHIC_DATA] | CNA (1yr), HC since she…" at bounding box center [785, 439] width 436 height 369
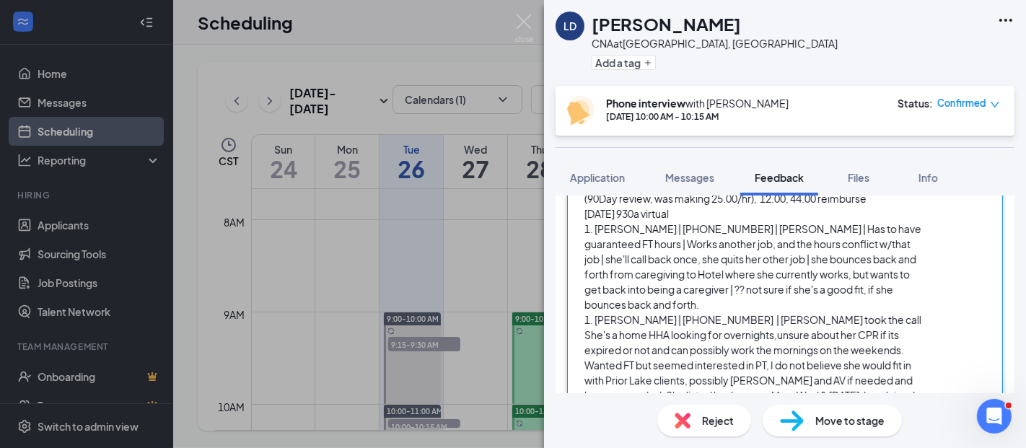
scroll to position [284, 0]
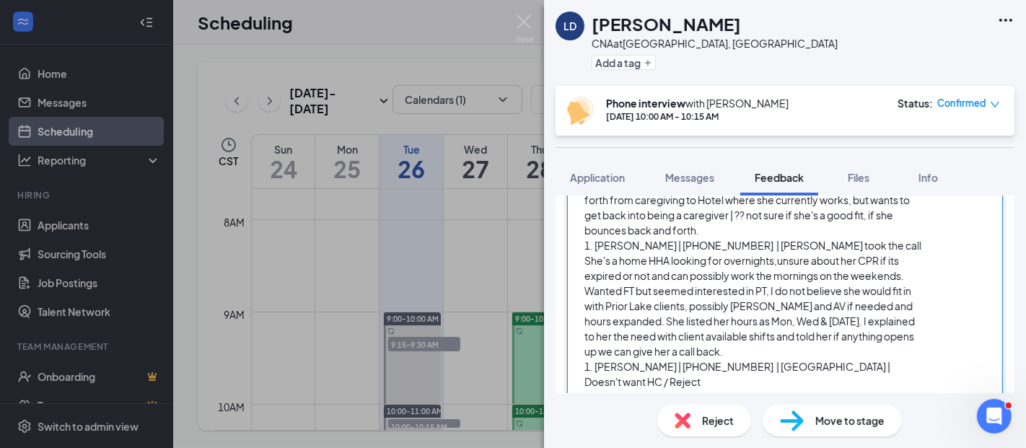
drag, startPoint x: 584, startPoint y: 365, endPoint x: 834, endPoint y: 396, distance: 252.3
click at [834, 396] on div "LD [PERSON_NAME] CNA at [GEOGRAPHIC_DATA], [GEOGRAPHIC_DATA] Add a tag Phone in…" at bounding box center [785, 224] width 482 height 448
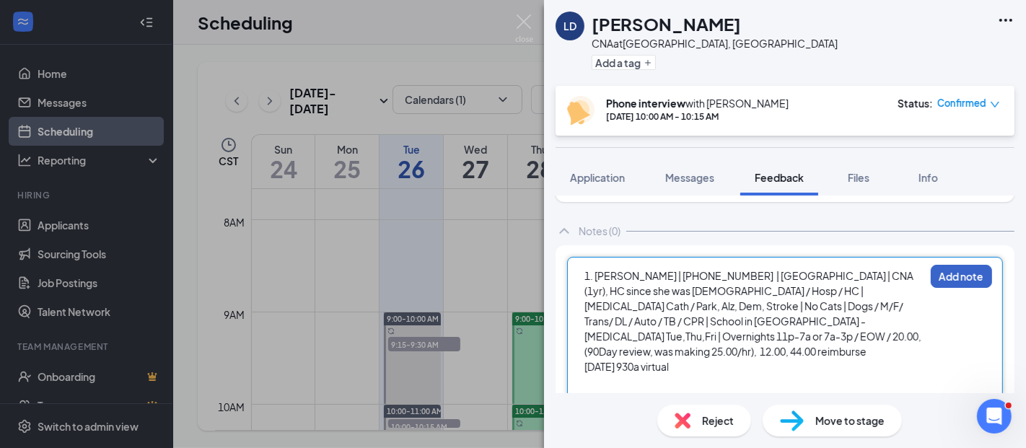
click at [934, 275] on button "Add note" at bounding box center [961, 276] width 61 height 23
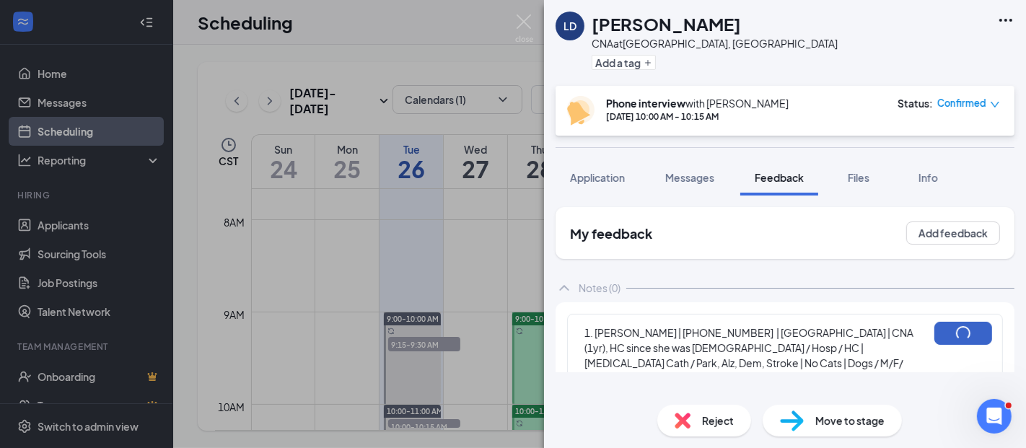
scroll to position [0, 0]
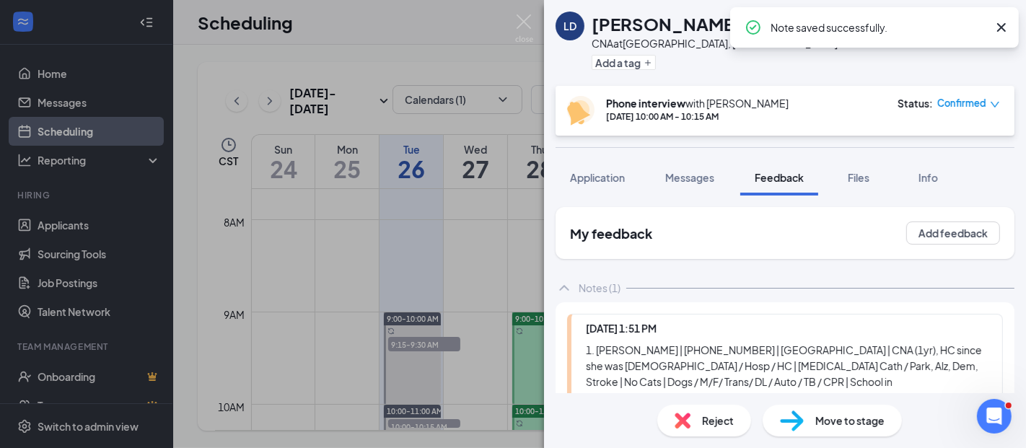
click at [959, 100] on span "Confirmed" at bounding box center [962, 103] width 49 height 14
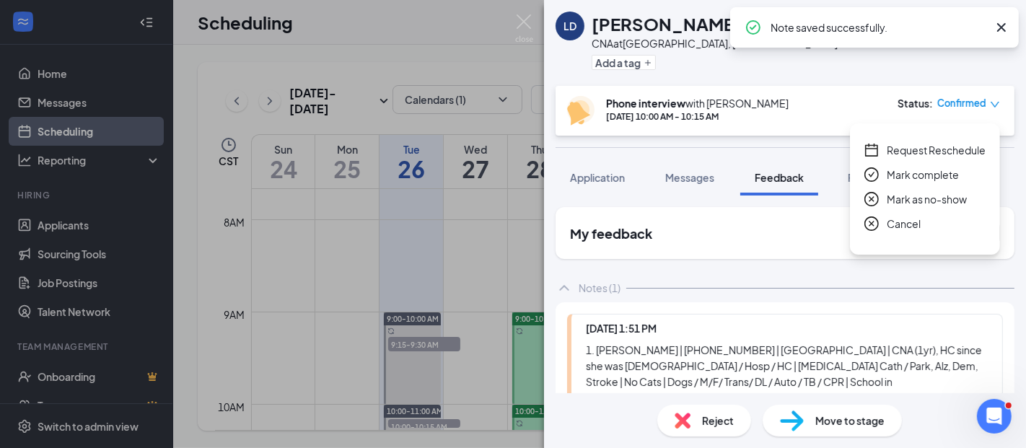
click at [955, 149] on span "Request Reschedule" at bounding box center [936, 150] width 99 height 16
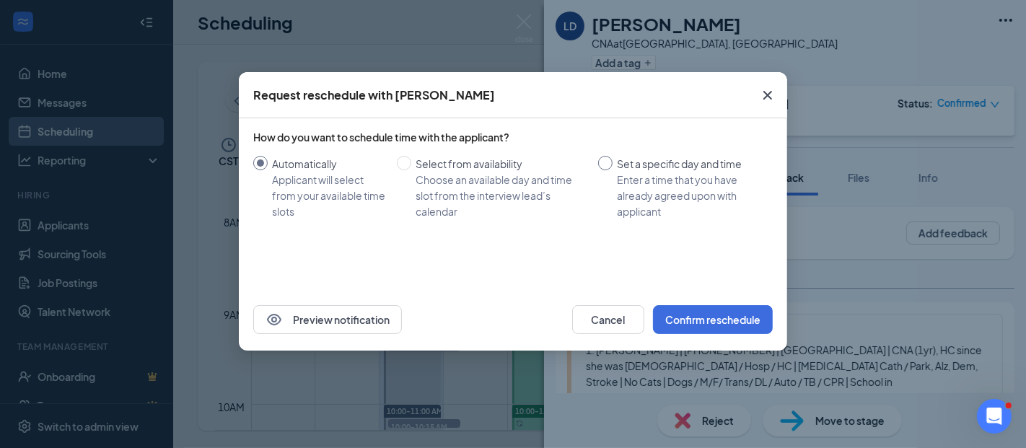
click at [616, 160] on span "Set a specific day and time Enter a time that you have already agreed upon with…" at bounding box center [690, 188] width 154 height 64
click at [613, 160] on input "Set a specific day and time Enter a time that you have already agreed upon with…" at bounding box center [605, 163] width 14 height 14
radio input "true"
radio input "false"
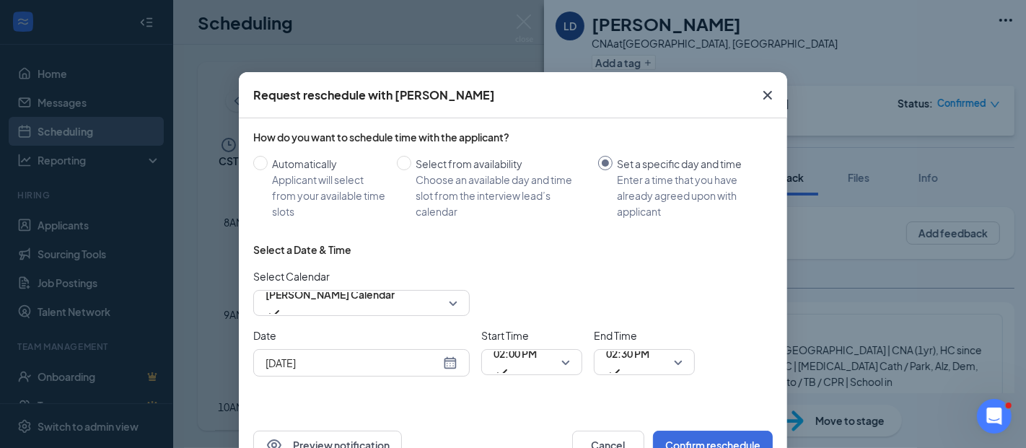
click at [309, 370] on input "[DATE]" at bounding box center [353, 363] width 175 height 16
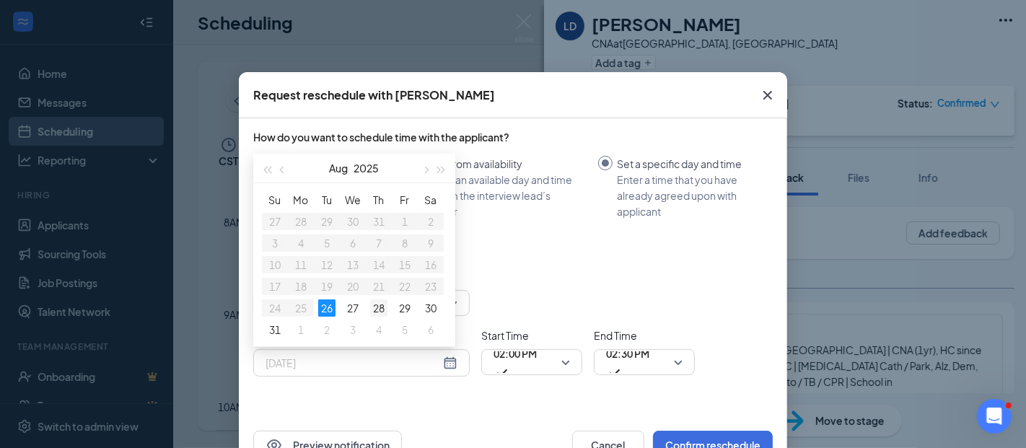
type input "[DATE]"
click at [377, 306] on div "28" at bounding box center [378, 308] width 17 height 17
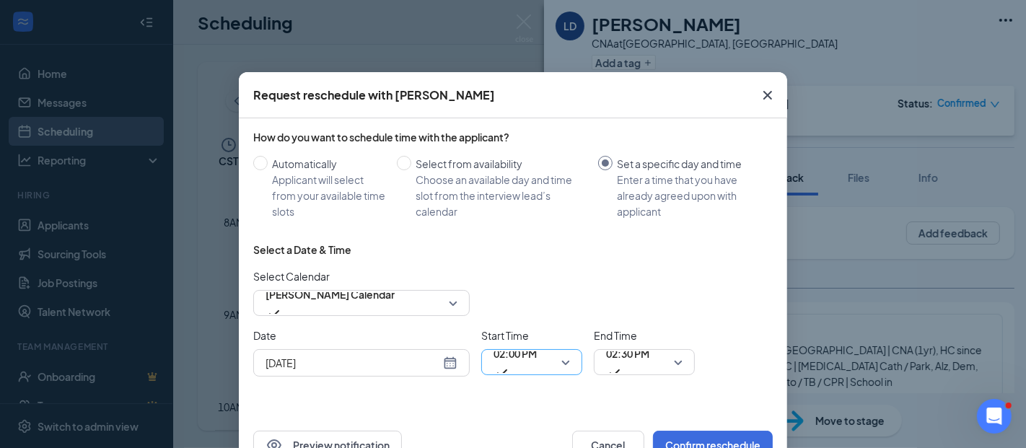
click at [515, 361] on span "02:00 PM" at bounding box center [515, 354] width 43 height 22
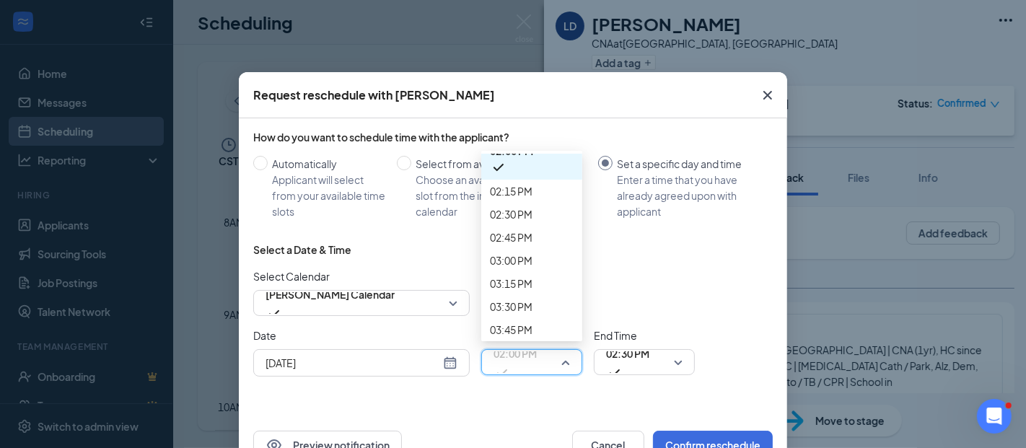
scroll to position [1228, 0]
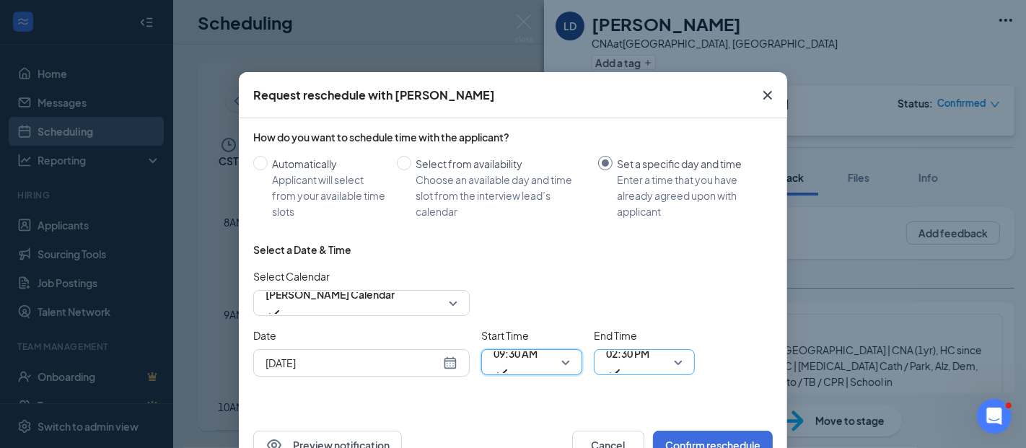
click at [606, 362] on span "02:30 PM" at bounding box center [627, 354] width 43 height 22
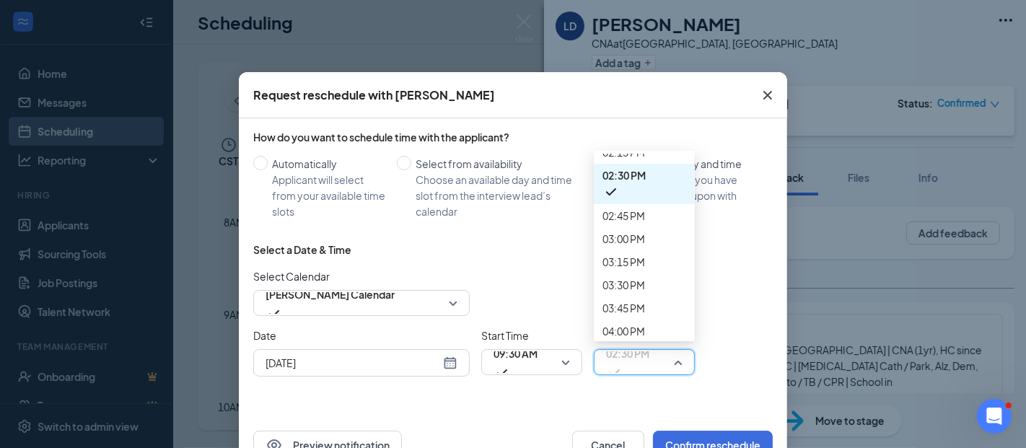
scroll to position [1294, 0]
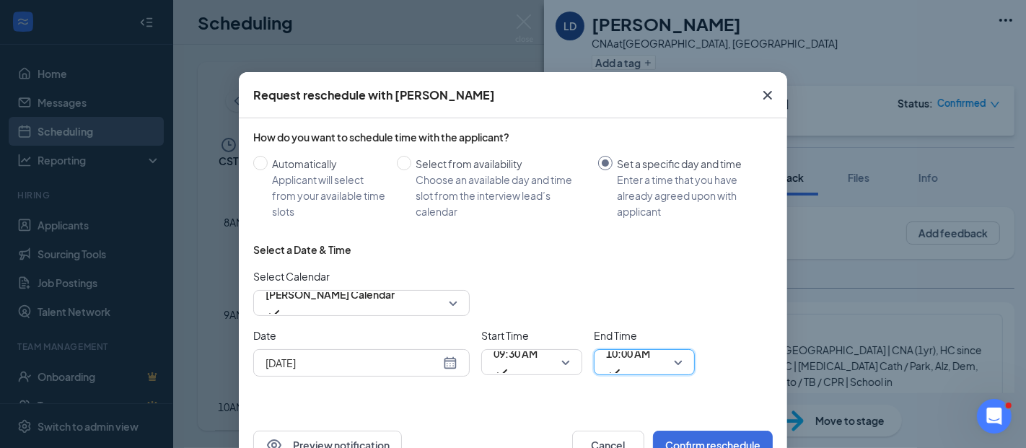
scroll to position [45, 0]
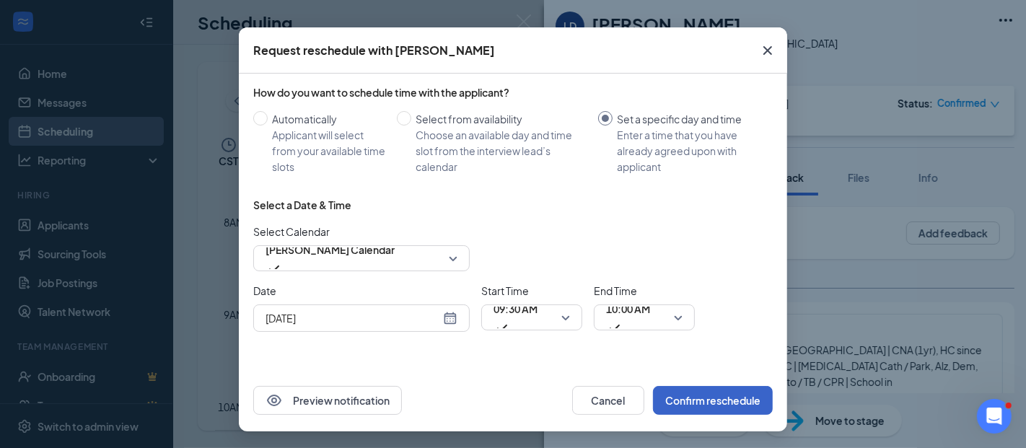
click at [707, 391] on button "Confirm reschedule" at bounding box center [713, 400] width 120 height 29
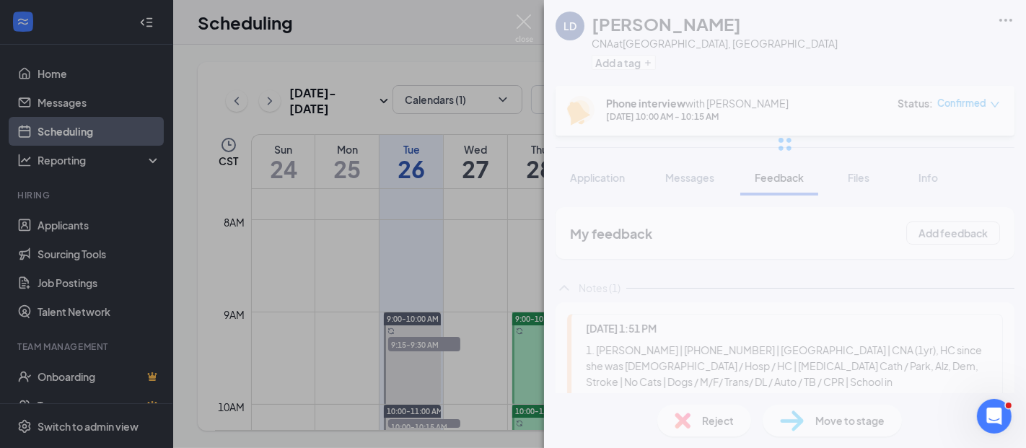
scroll to position [0, 0]
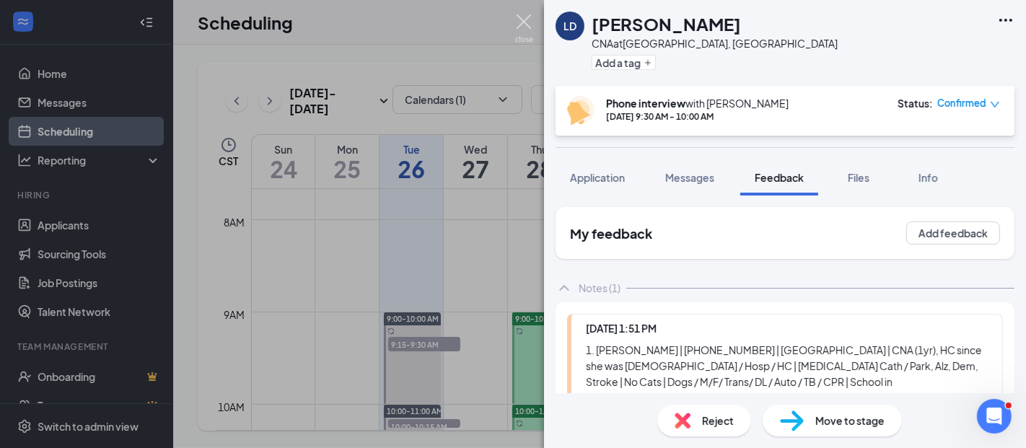
click at [518, 22] on img at bounding box center [524, 28] width 18 height 28
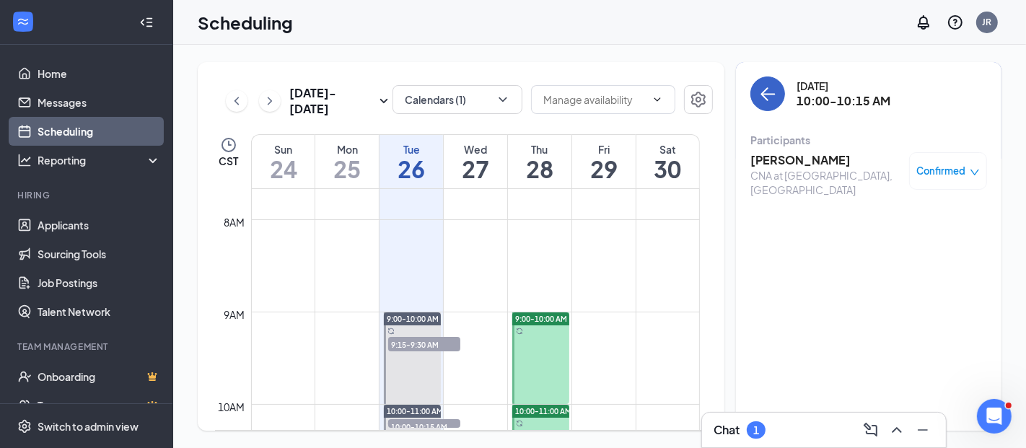
click at [759, 94] on button "back-button" at bounding box center [768, 94] width 35 height 35
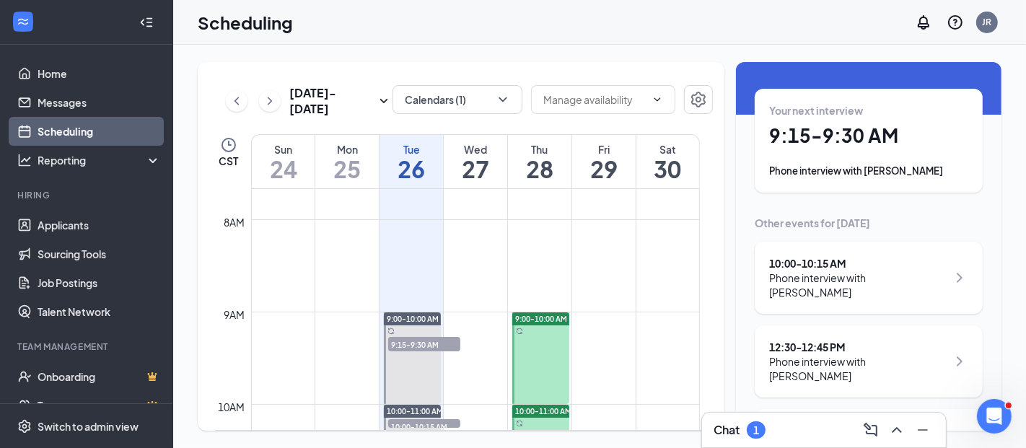
scroll to position [80, 0]
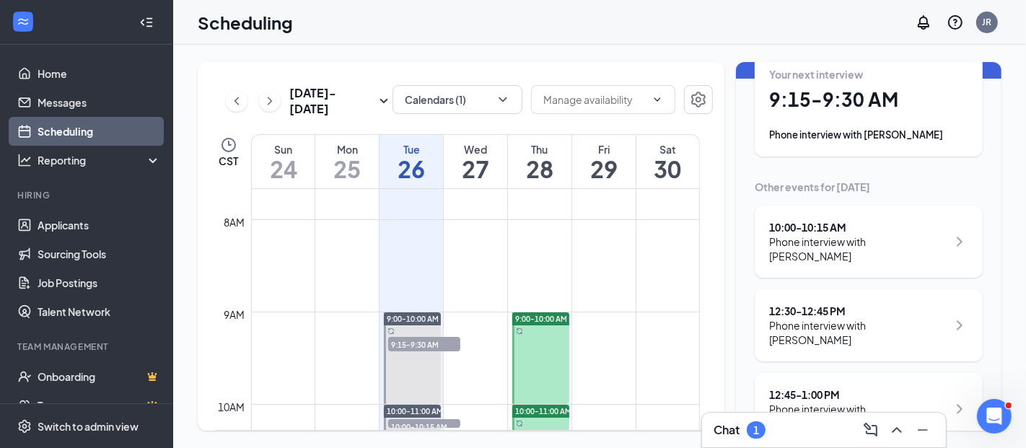
click at [804, 318] on div "Phone interview with [PERSON_NAME]" at bounding box center [858, 332] width 178 height 29
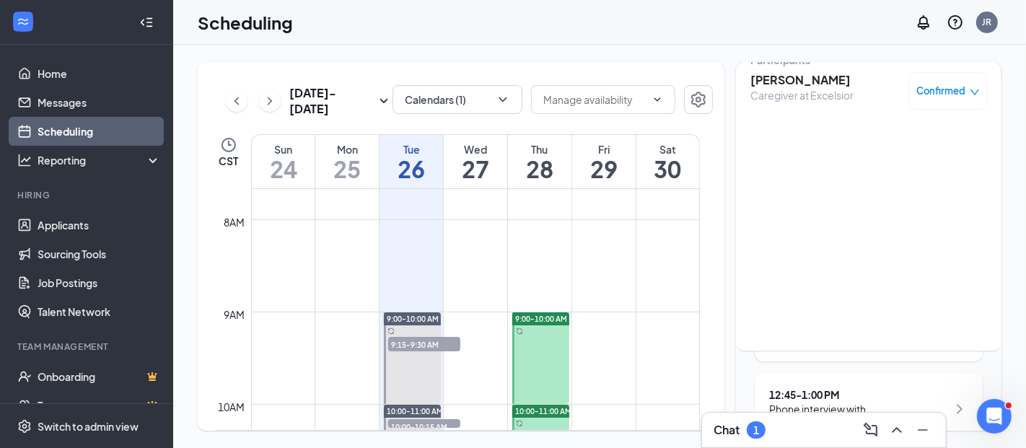
click at [793, 86] on h3 "[PERSON_NAME]" at bounding box center [802, 80] width 103 height 16
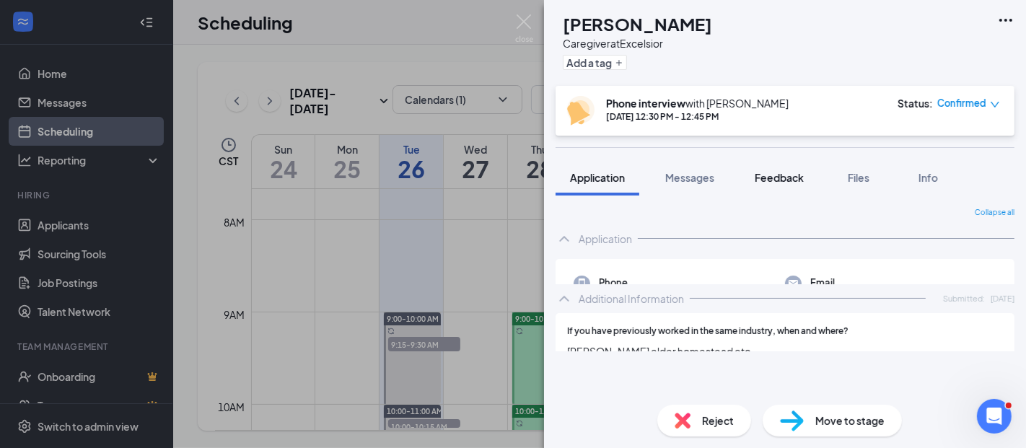
click at [767, 172] on span "Feedback" at bounding box center [779, 177] width 49 height 13
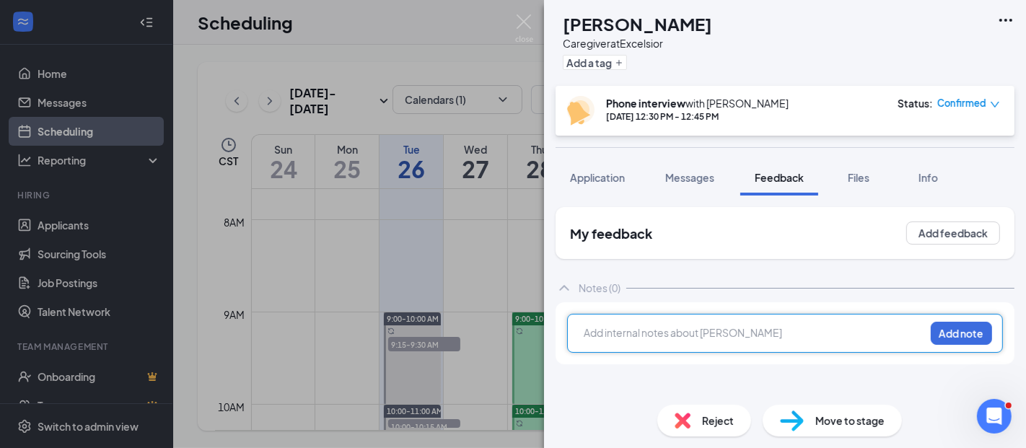
click at [647, 331] on div at bounding box center [755, 333] width 340 height 15
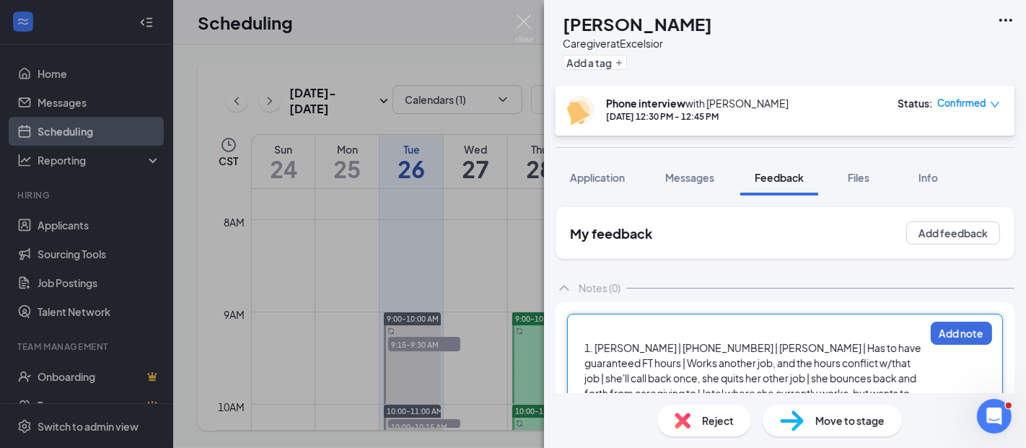
click at [585, 346] on span "1. [PERSON_NAME] | [PHONE_NUMBER] | [PERSON_NAME] | Has to have guaranteed FT h…" at bounding box center [754, 385] width 339 height 89
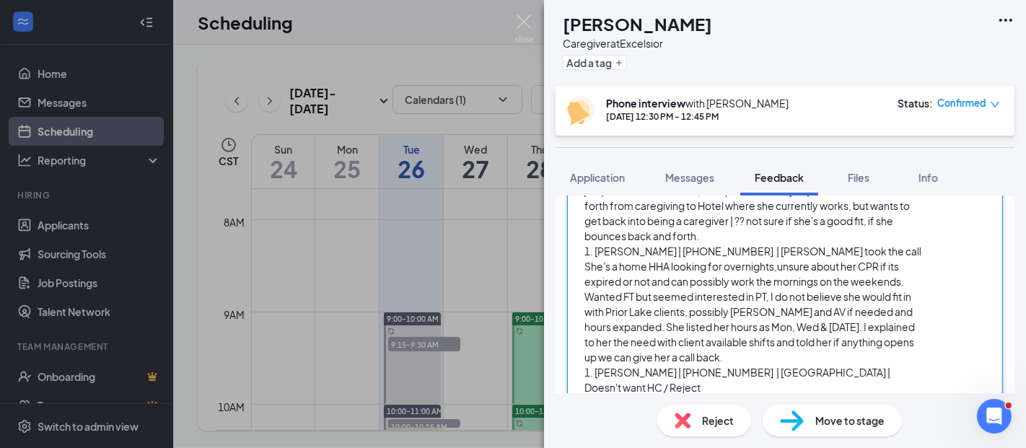
scroll to position [57, 0]
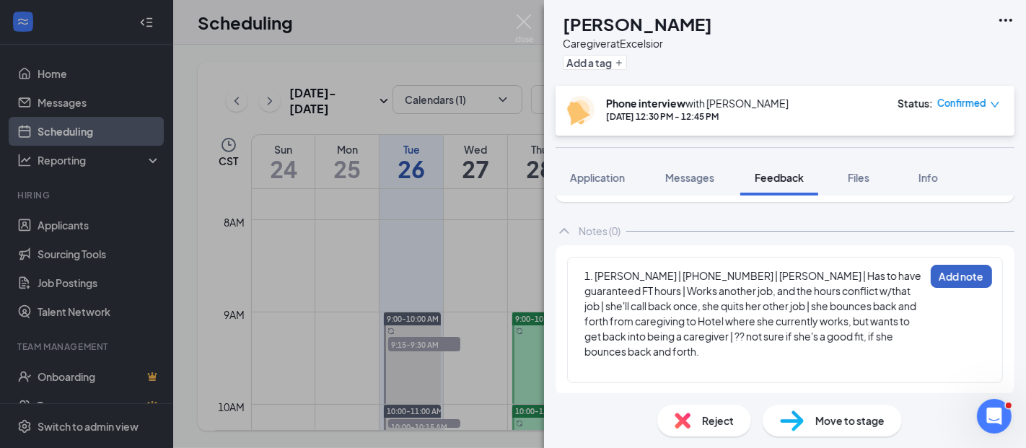
click at [943, 275] on button "Add note" at bounding box center [961, 276] width 61 height 23
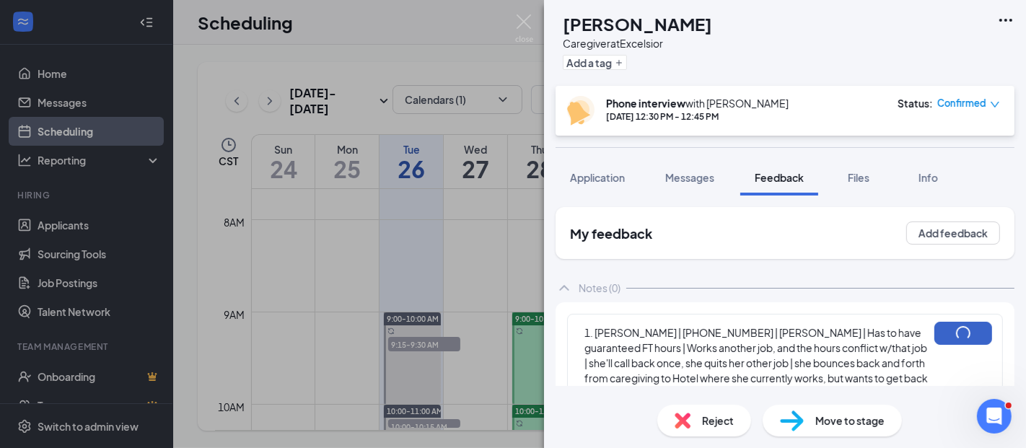
scroll to position [0, 0]
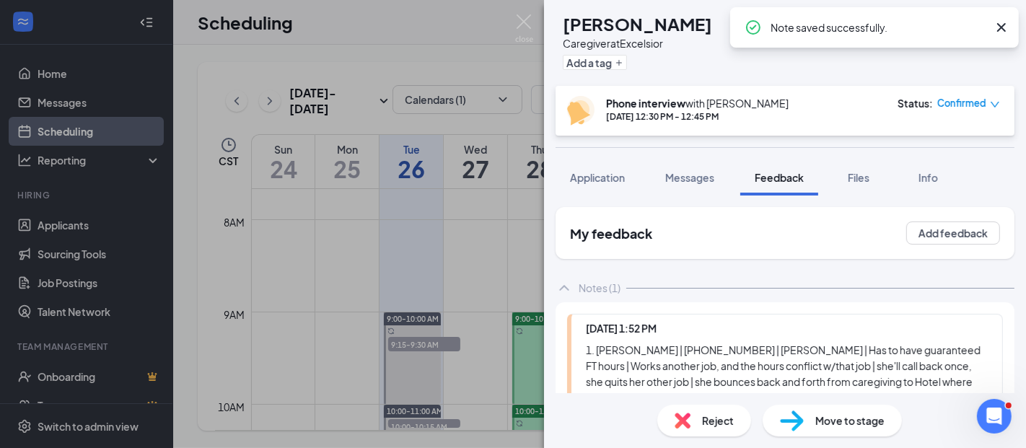
click at [952, 105] on span "Confirmed" at bounding box center [962, 103] width 49 height 14
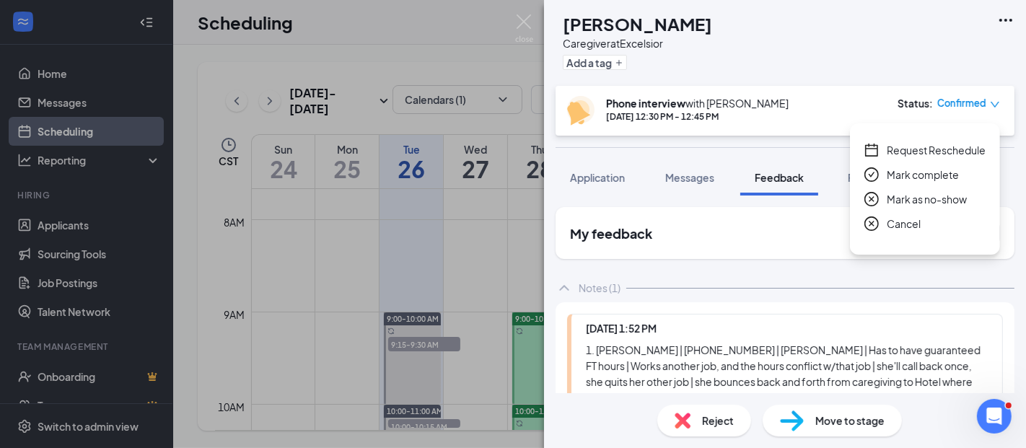
click at [915, 171] on span "Mark complete" at bounding box center [923, 175] width 72 height 16
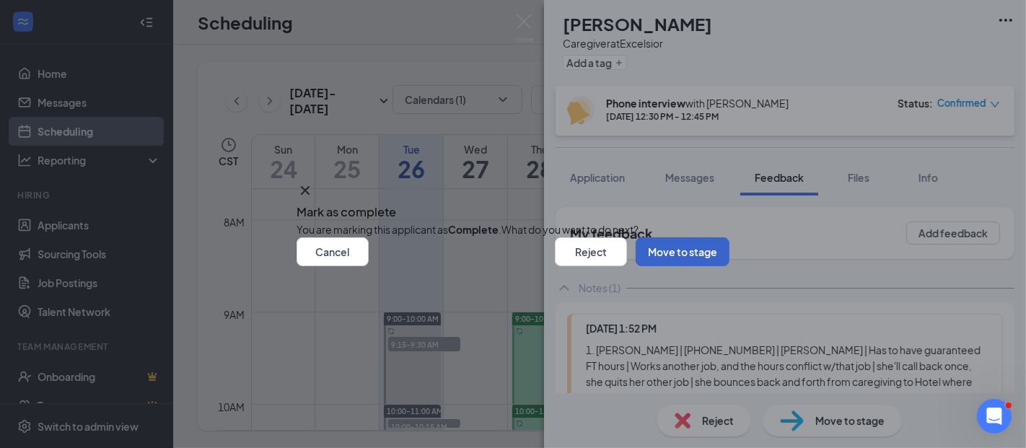
click at [636, 266] on button "Move to stage" at bounding box center [683, 251] width 94 height 29
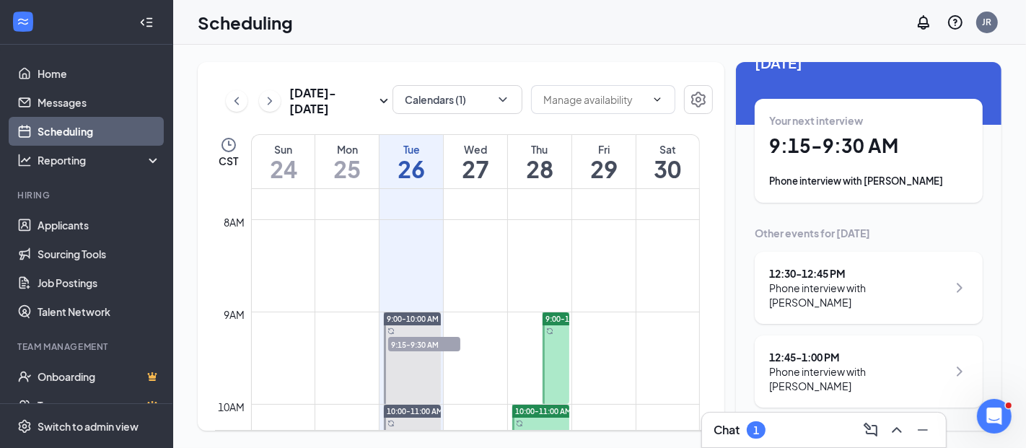
scroll to position [19, 0]
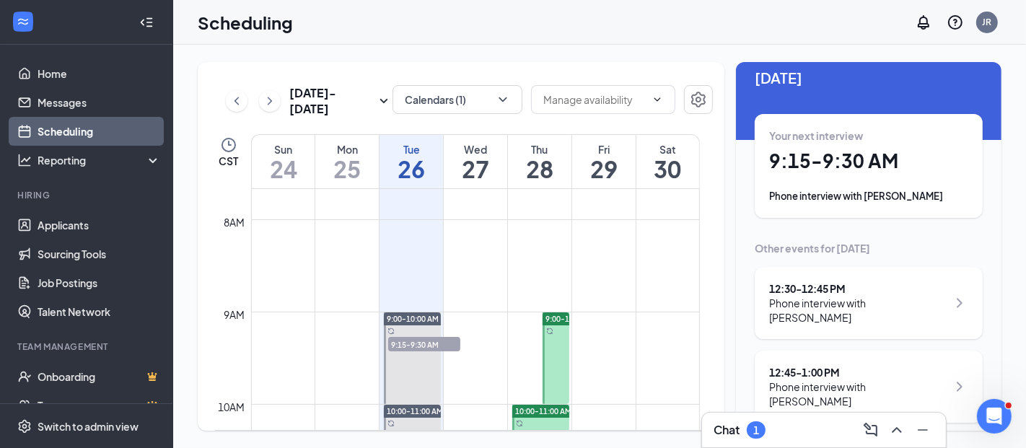
click at [795, 197] on div "Phone interview with [PERSON_NAME]" at bounding box center [868, 196] width 199 height 14
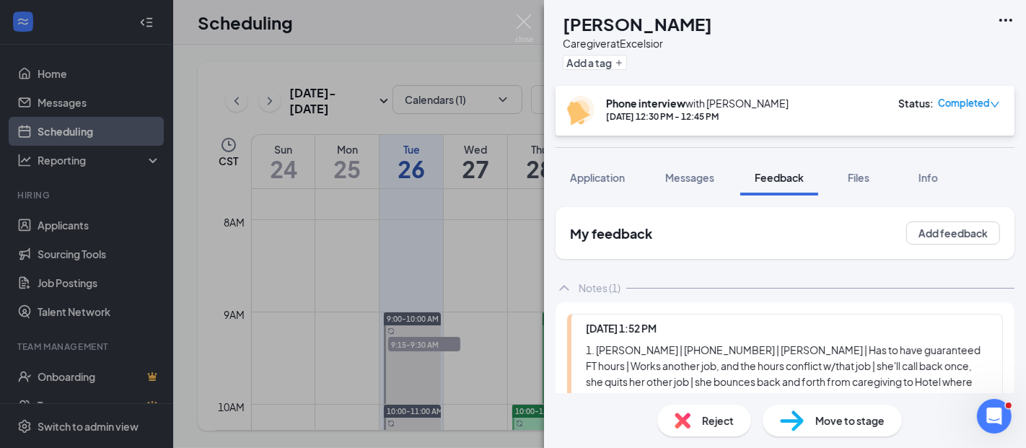
click at [514, 16] on div "[PERSON_NAME] [PERSON_NAME] Caregiver at Excelsior Add a tag Phone interview wi…" at bounding box center [513, 224] width 1026 height 448
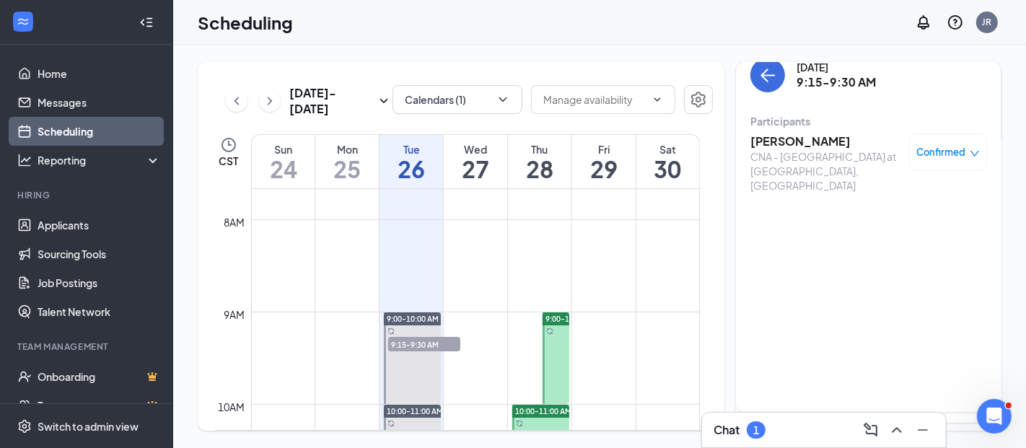
click at [756, 135] on h3 "[PERSON_NAME]" at bounding box center [827, 142] width 152 height 16
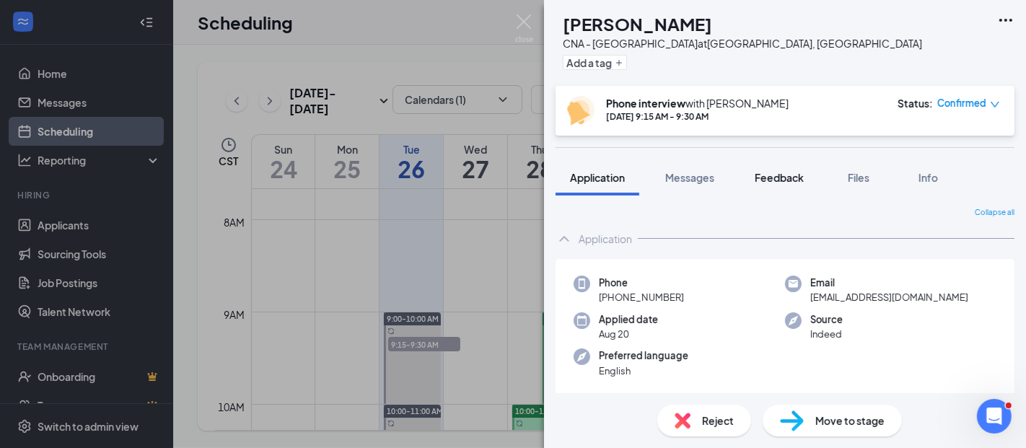
click at [782, 180] on span "Feedback" at bounding box center [779, 177] width 49 height 13
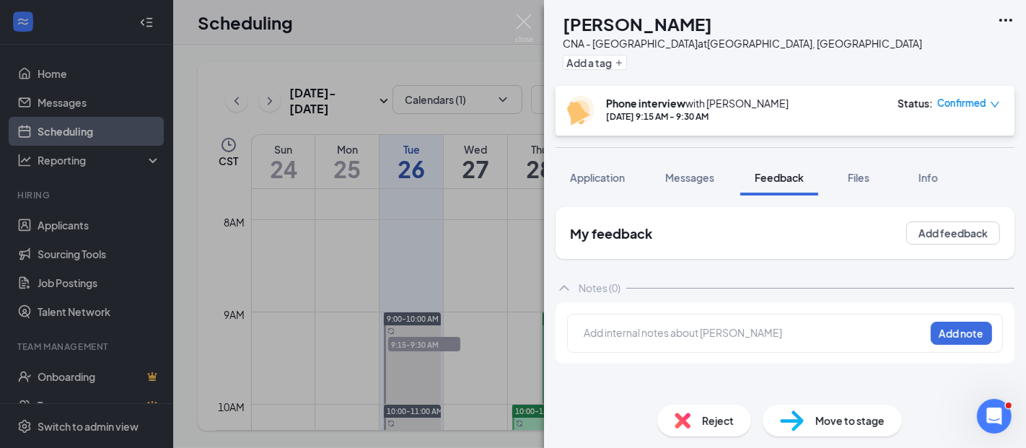
click at [647, 335] on div at bounding box center [755, 333] width 340 height 15
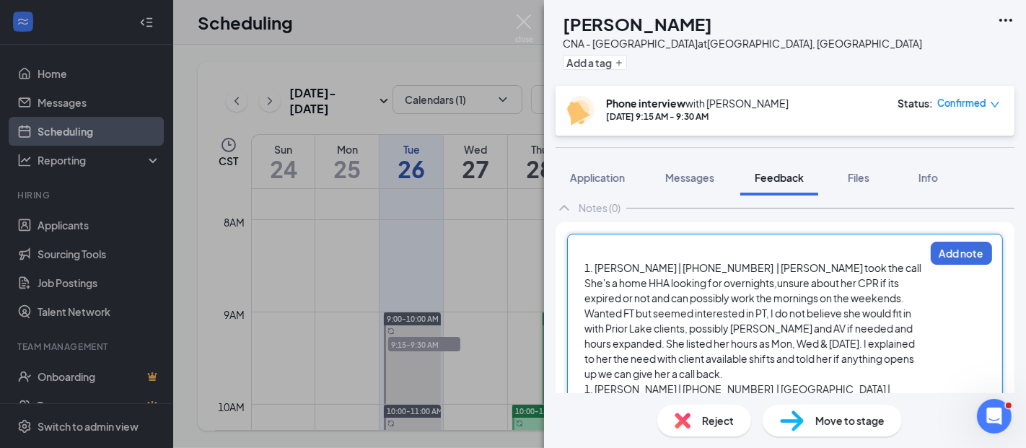
scroll to position [117, 0]
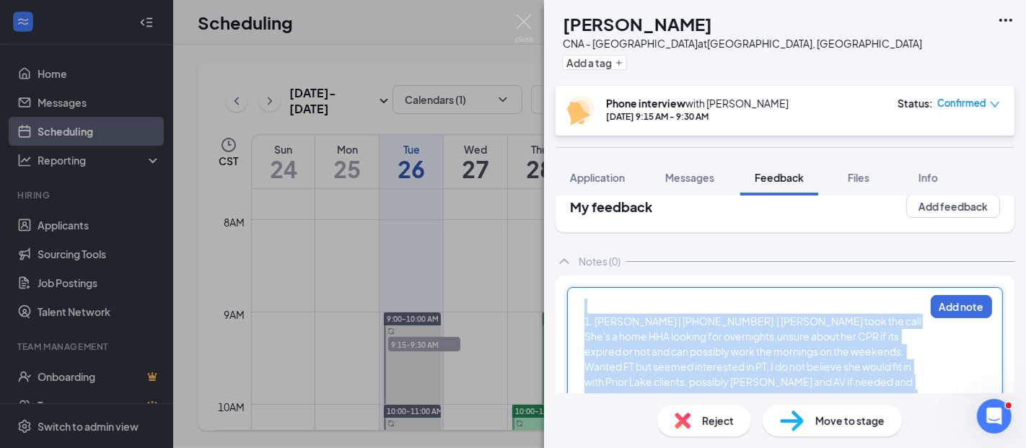
drag, startPoint x: 761, startPoint y: 337, endPoint x: 564, endPoint y: 203, distance: 238.4
click at [564, 203] on div "My feedback Add feedback Notes (0) 1. [PERSON_NAME] | [PHONE_NUMBER] | [PERSON_…" at bounding box center [785, 332] width 459 height 305
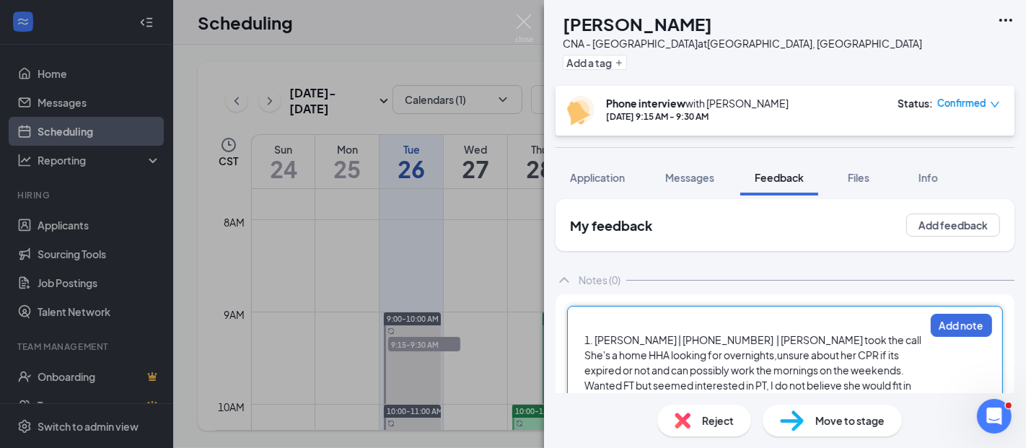
scroll to position [0, 0]
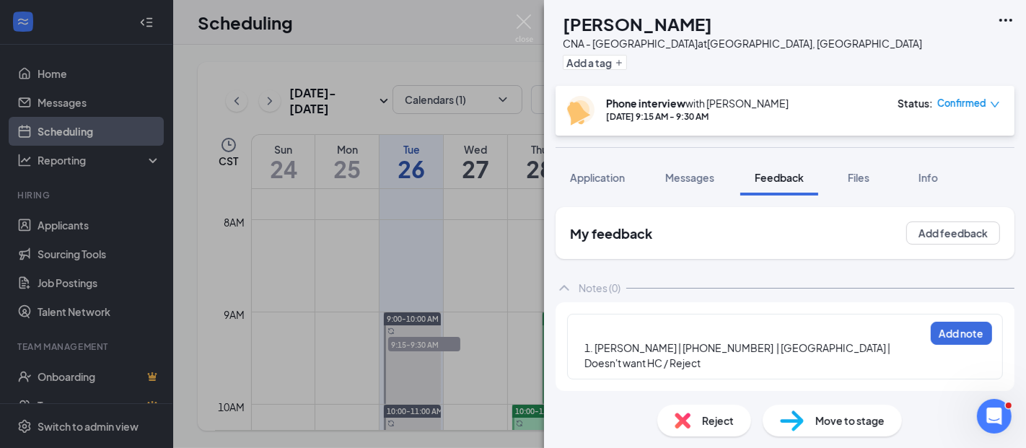
click at [584, 345] on div "1. [PERSON_NAME] | [PHONE_NUMBER] | [GEOGRAPHIC_DATA] | Doesn't want HC / Reject" at bounding box center [754, 348] width 341 height 47
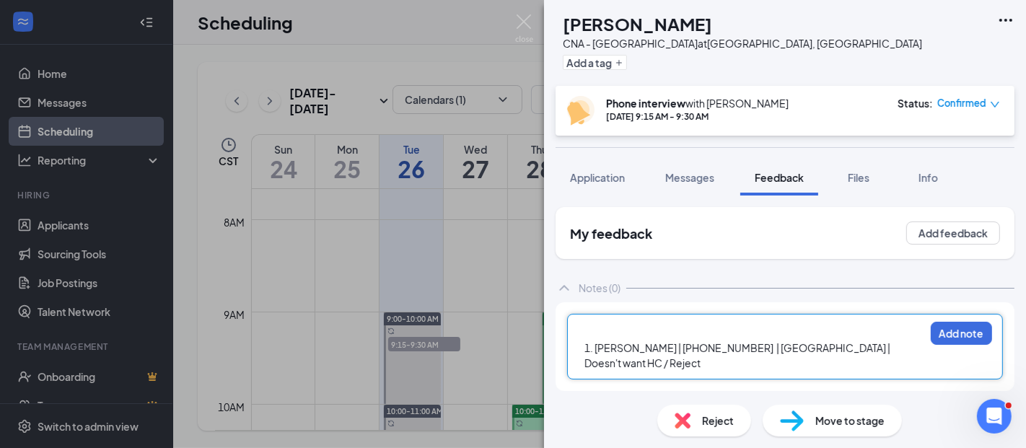
click at [588, 346] on span "1. [PERSON_NAME] | [PHONE_NUMBER] | [GEOGRAPHIC_DATA] | Doesn't want HC / Reject" at bounding box center [738, 355] width 307 height 28
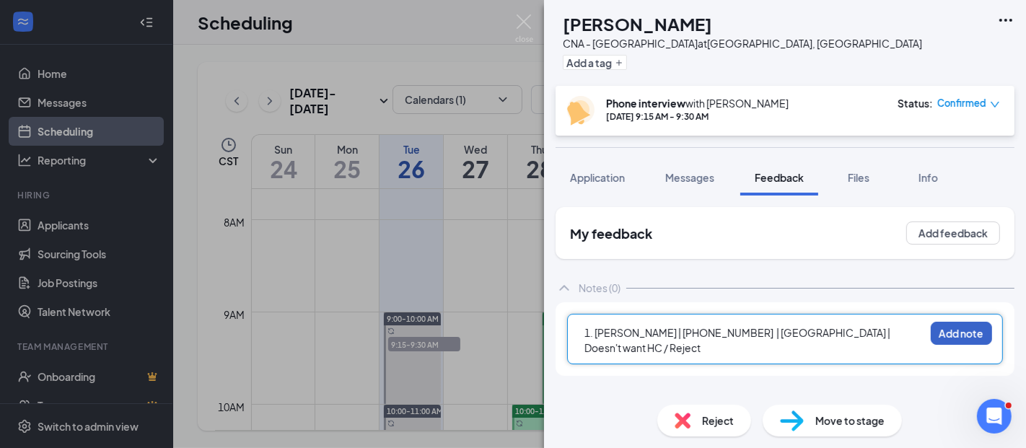
click at [964, 331] on button "Add note" at bounding box center [961, 333] width 61 height 23
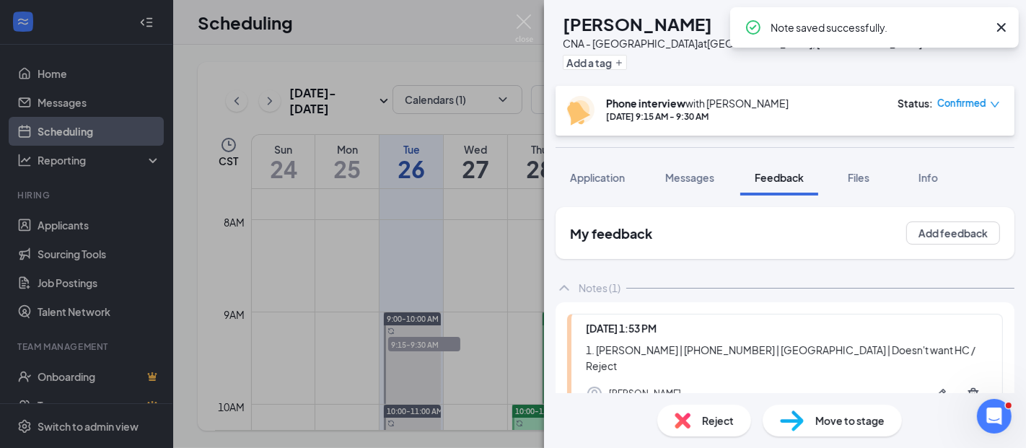
click at [951, 110] on div "Status : Confirmed" at bounding box center [949, 111] width 102 height 30
click at [954, 106] on span "Confirmed" at bounding box center [962, 103] width 49 height 14
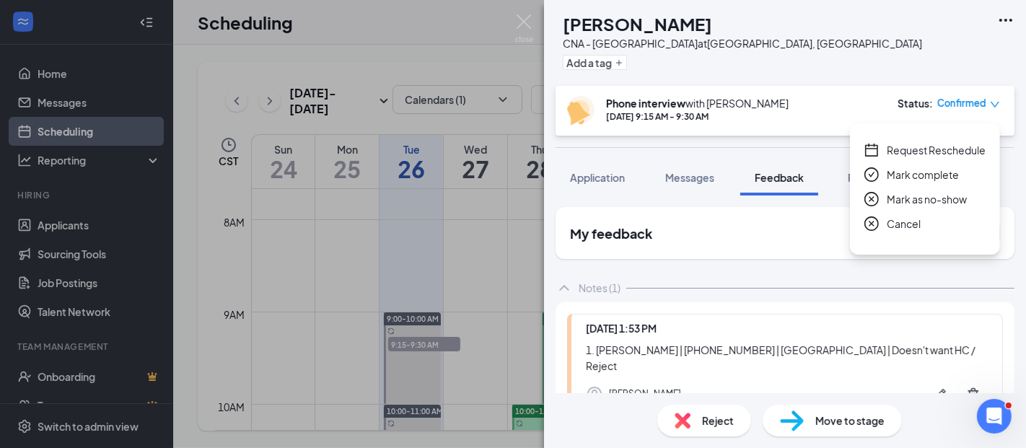
click at [931, 176] on span "Mark complete" at bounding box center [923, 175] width 72 height 16
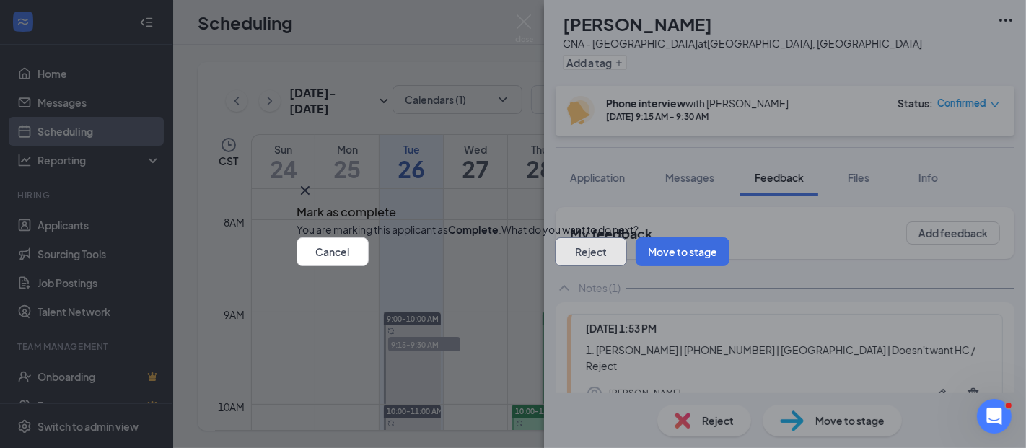
click at [555, 266] on button "Reject" at bounding box center [591, 251] width 72 height 29
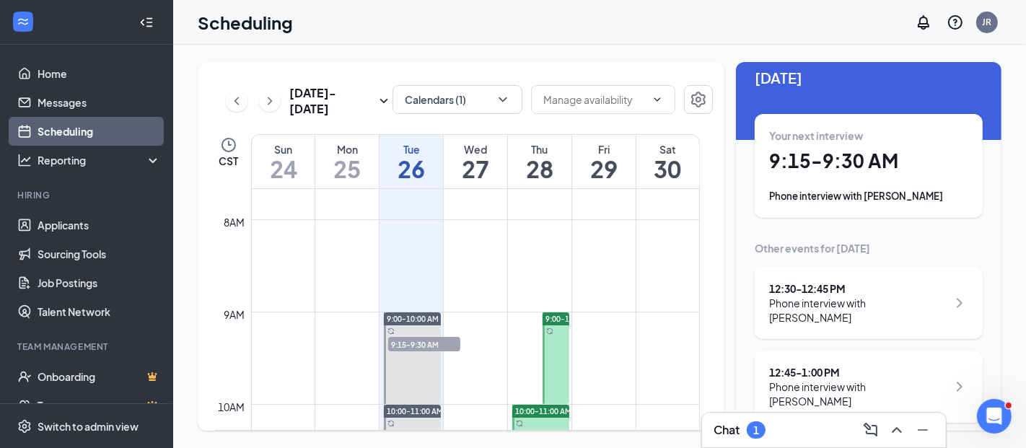
click at [817, 380] on div "Phone interview with [PERSON_NAME]" at bounding box center [858, 394] width 178 height 29
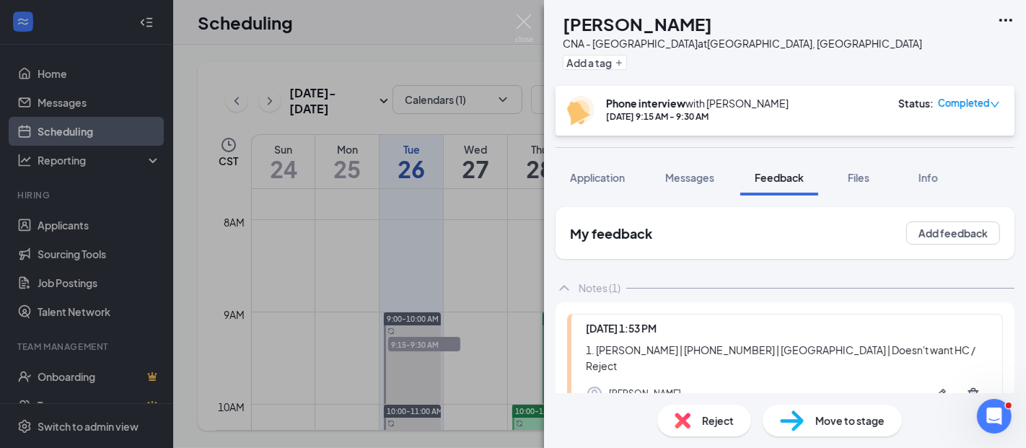
click at [777, 178] on span "Feedback" at bounding box center [779, 177] width 49 height 13
click at [522, 12] on div "EW Essence [PERSON_NAME] CNA - [GEOGRAPHIC_DATA] at [GEOGRAPHIC_DATA], [GEOGRAP…" at bounding box center [513, 224] width 1026 height 448
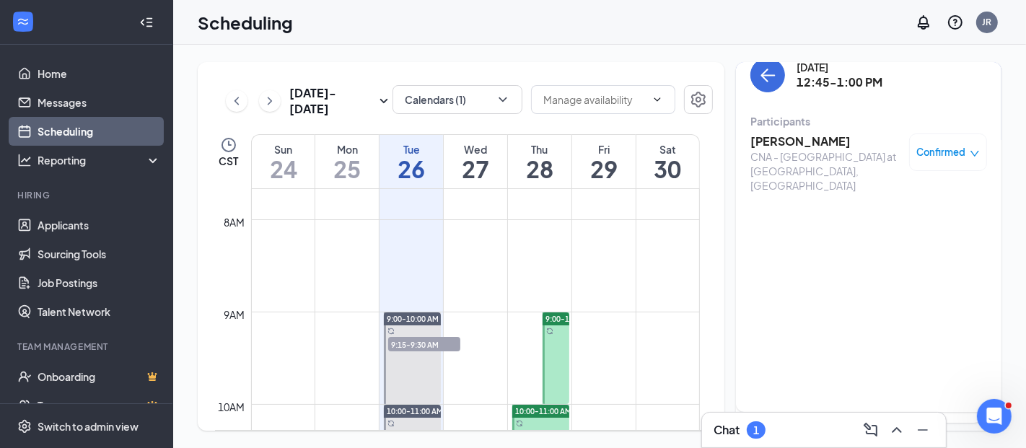
click at [785, 147] on h3 "[PERSON_NAME]" at bounding box center [827, 142] width 152 height 16
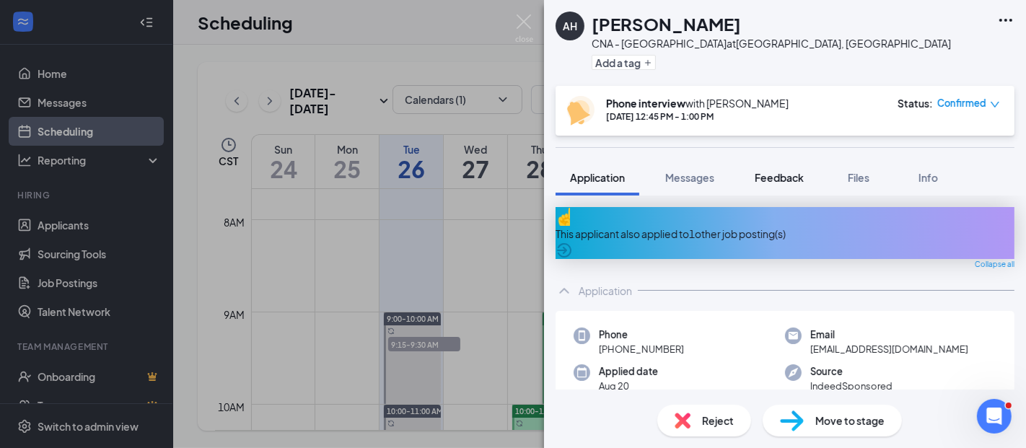
click at [780, 180] on span "Feedback" at bounding box center [779, 177] width 49 height 13
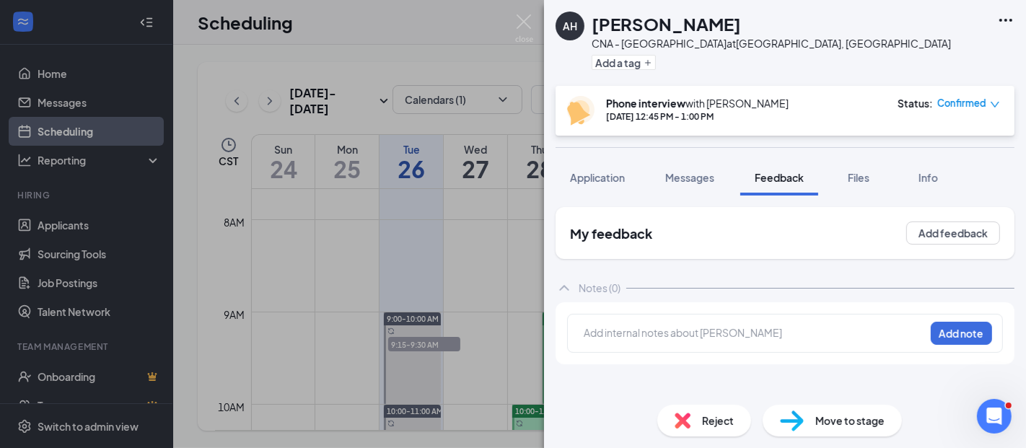
click at [604, 325] on div at bounding box center [754, 335] width 341 height 20
drag, startPoint x: 604, startPoint y: 323, endPoint x: 596, endPoint y: 333, distance: 12.9
click at [596, 333] on div at bounding box center [755, 333] width 340 height 15
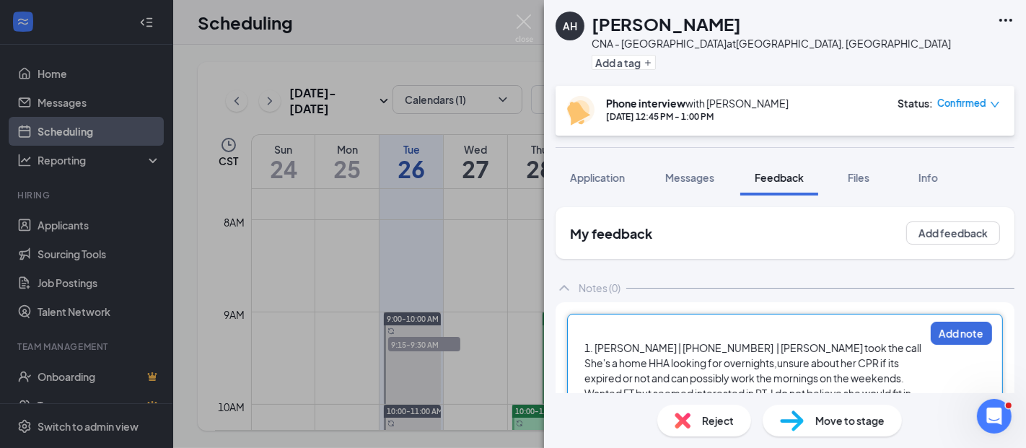
click at [585, 347] on span "1. [PERSON_NAME] | [PHONE_NUMBER] | [PERSON_NAME] took the call" at bounding box center [753, 347] width 337 height 13
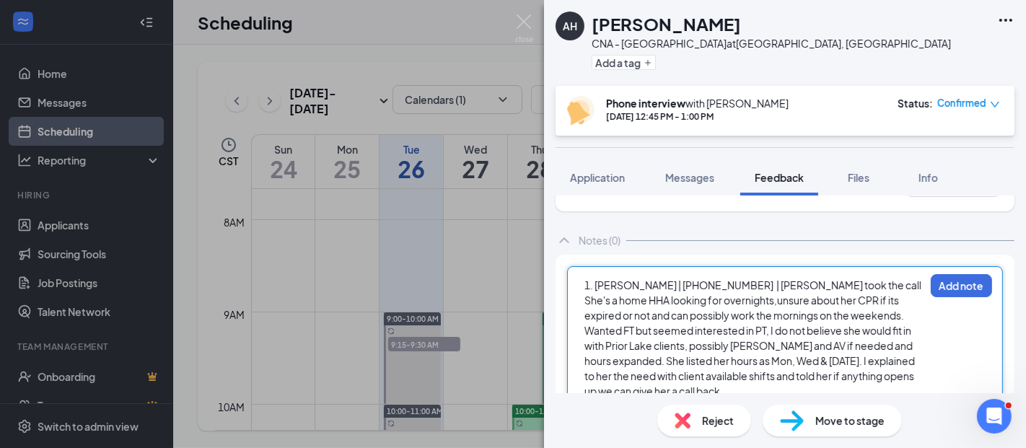
scroll to position [72, 0]
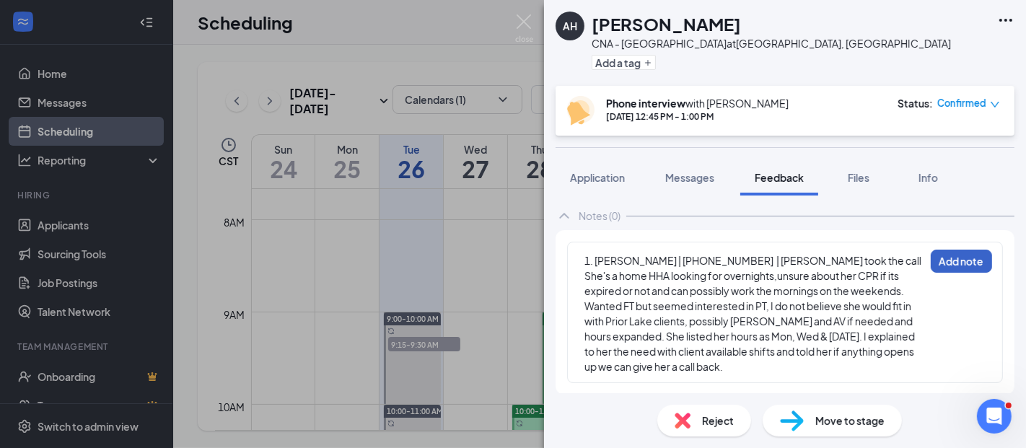
click at [942, 265] on button "Add note" at bounding box center [961, 261] width 61 height 23
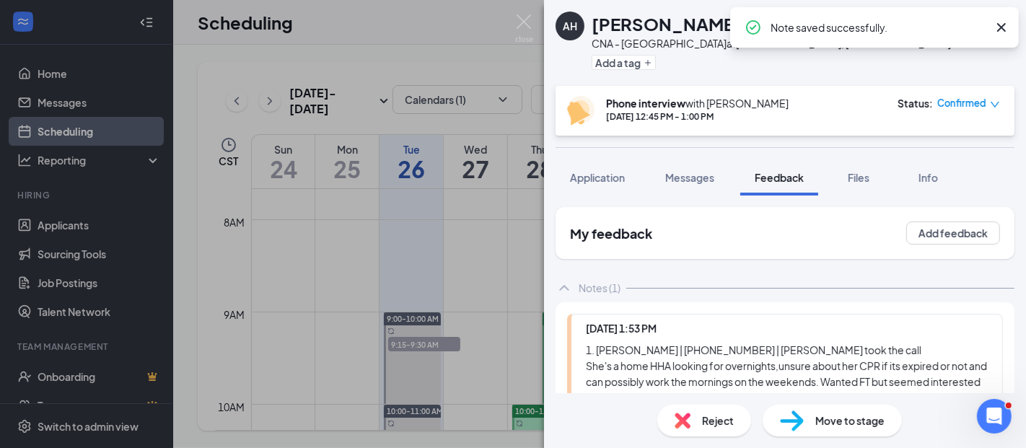
click at [957, 101] on span "Confirmed" at bounding box center [962, 103] width 49 height 14
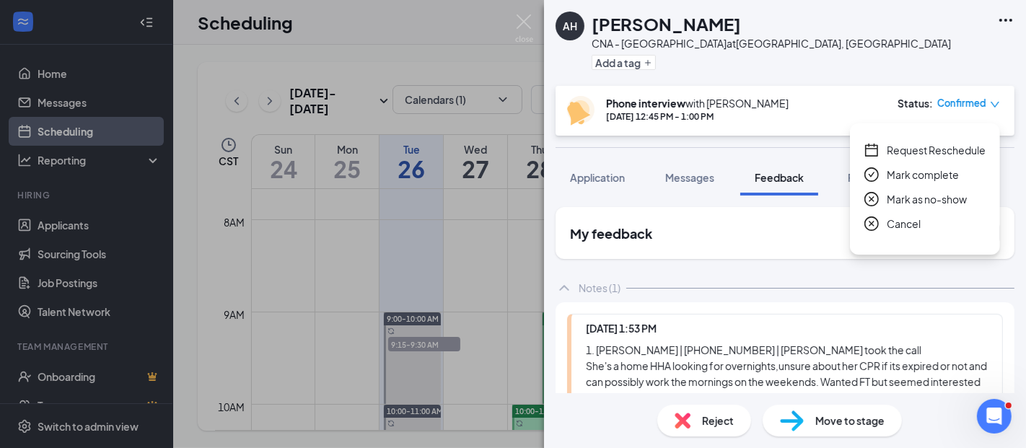
click at [917, 176] on span "Mark complete" at bounding box center [923, 175] width 72 height 16
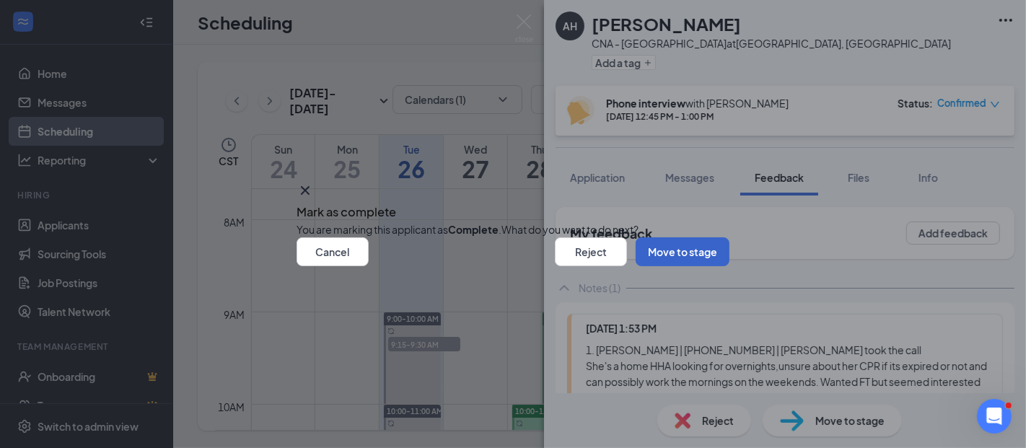
click at [636, 266] on button "Move to stage" at bounding box center [683, 251] width 94 height 29
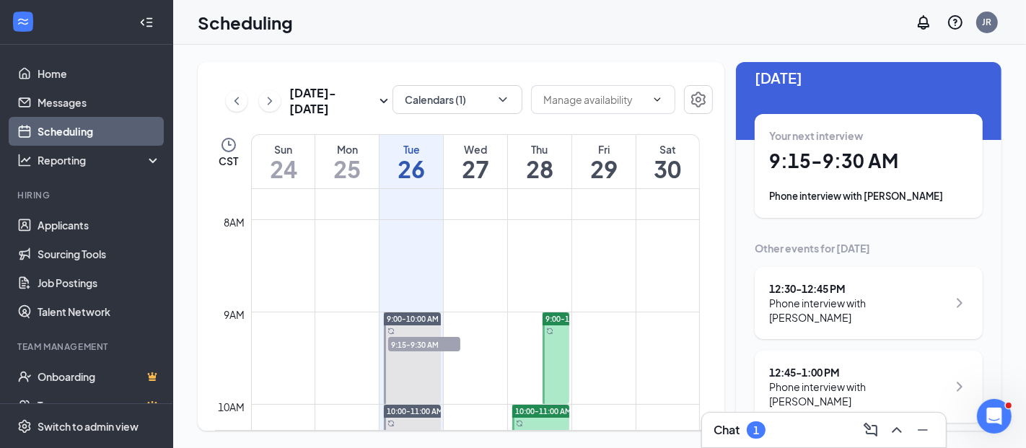
click at [86, 128] on link "Scheduling" at bounding box center [99, 131] width 123 height 29
click at [53, 75] on link "Home" at bounding box center [99, 73] width 123 height 29
